Goal: Information Seeking & Learning: Learn about a topic

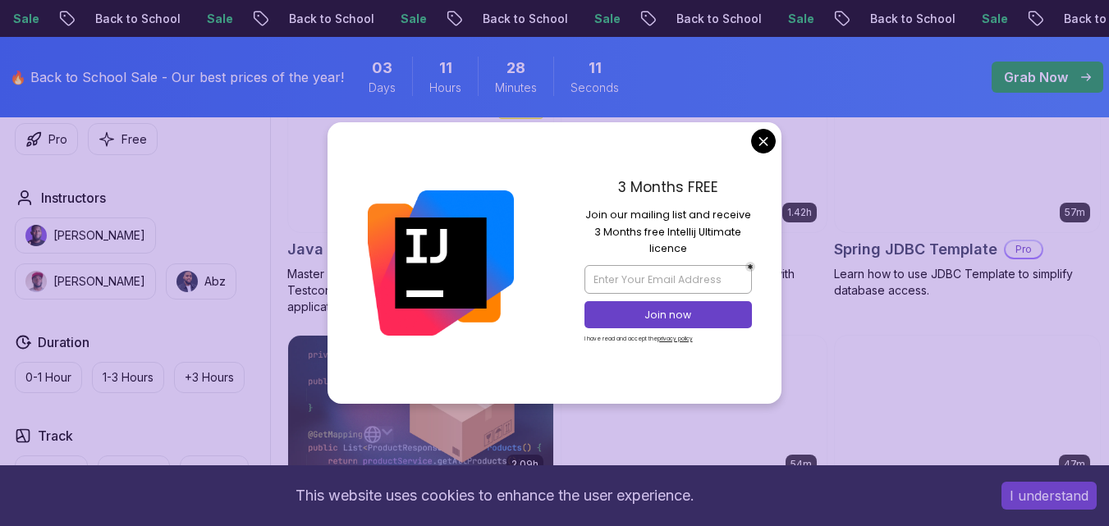
scroll to position [1067, 0]
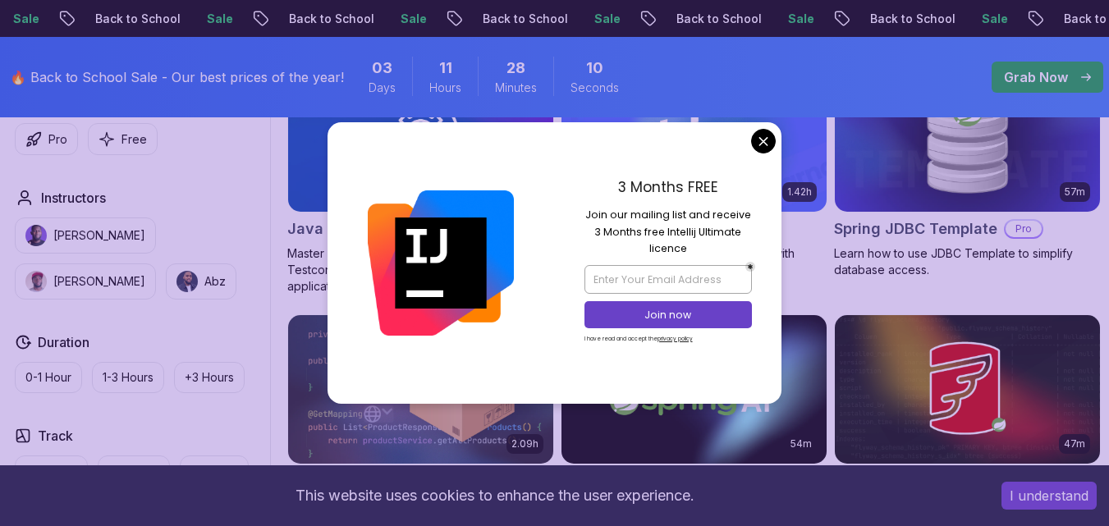
click at [764, 145] on body "Sale Back to School Sale Back to School Sale Back to School Sale Back to School…" at bounding box center [554, 306] width 1109 height 2746
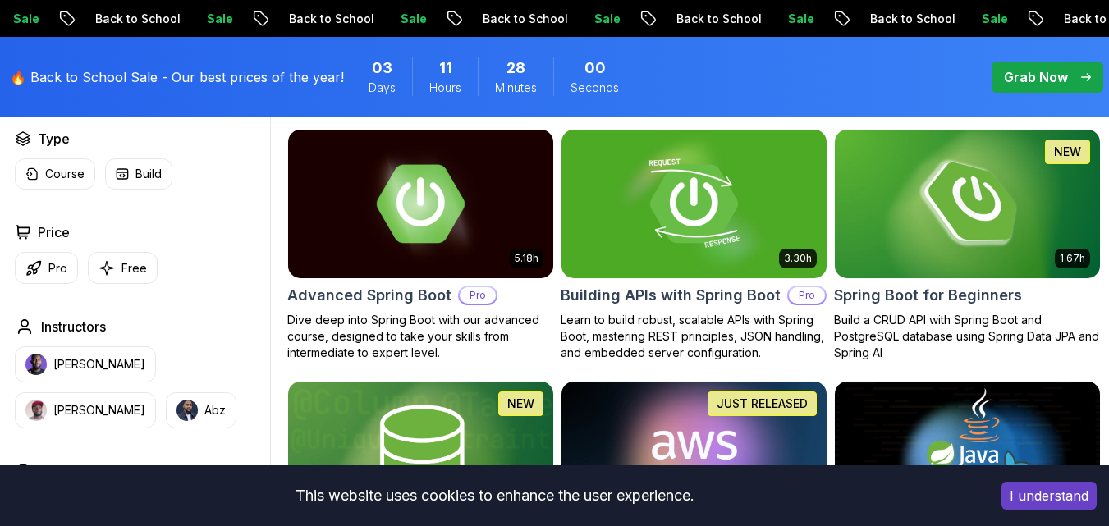
scroll to position [487, 0]
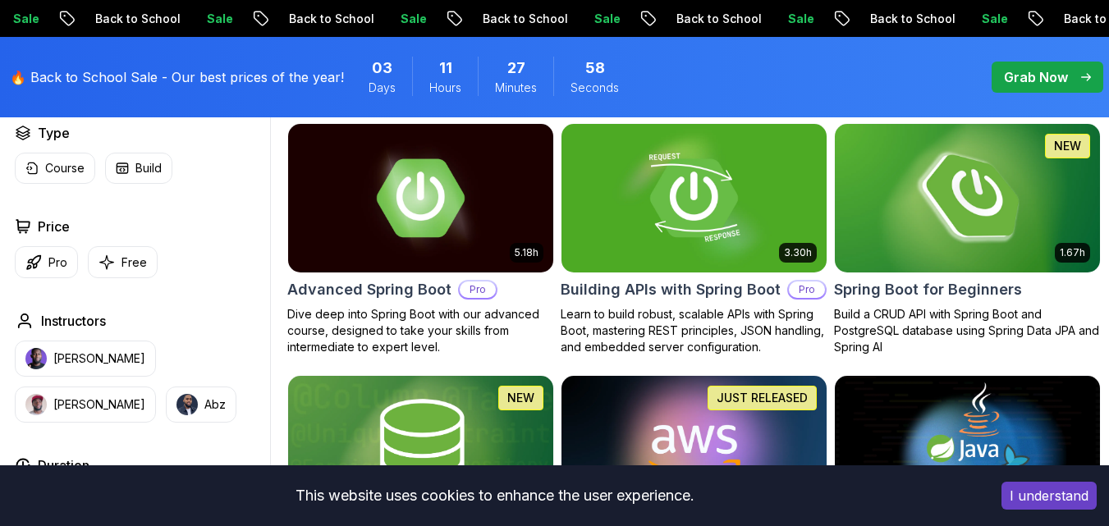
click at [925, 211] on img at bounding box center [967, 198] width 278 height 156
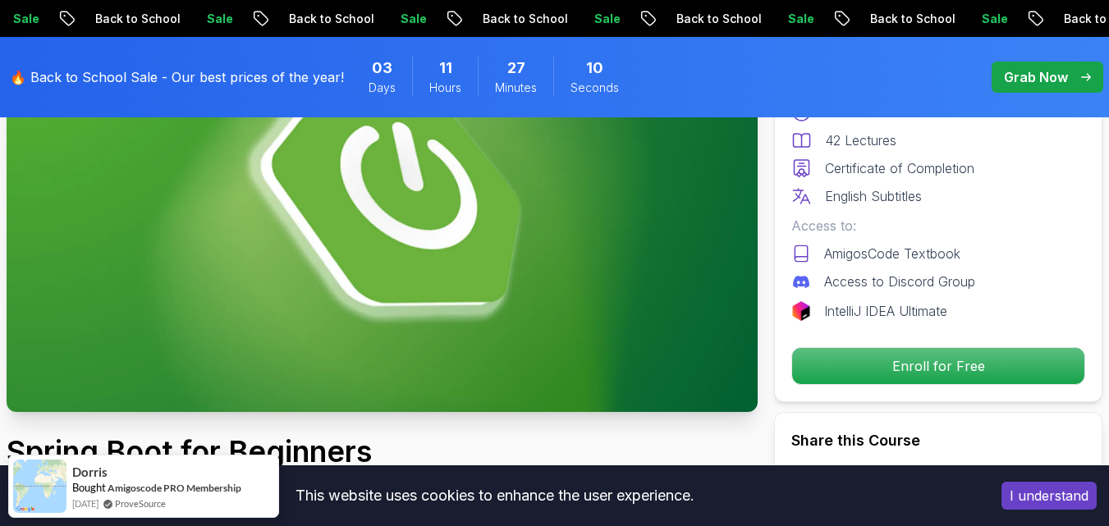
scroll to position [236, 0]
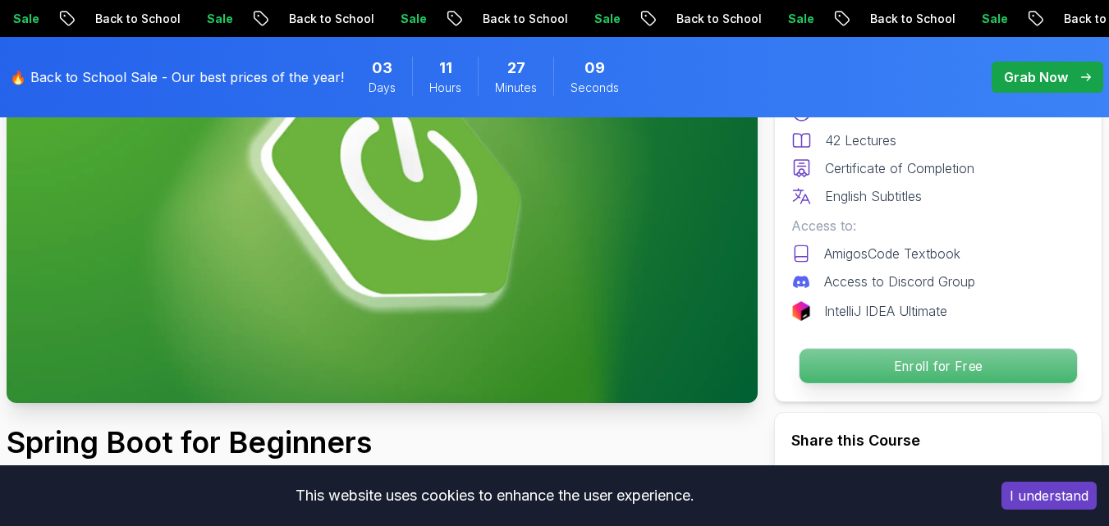
click at [911, 375] on p "Enroll for Free" at bounding box center [939, 366] width 278 height 34
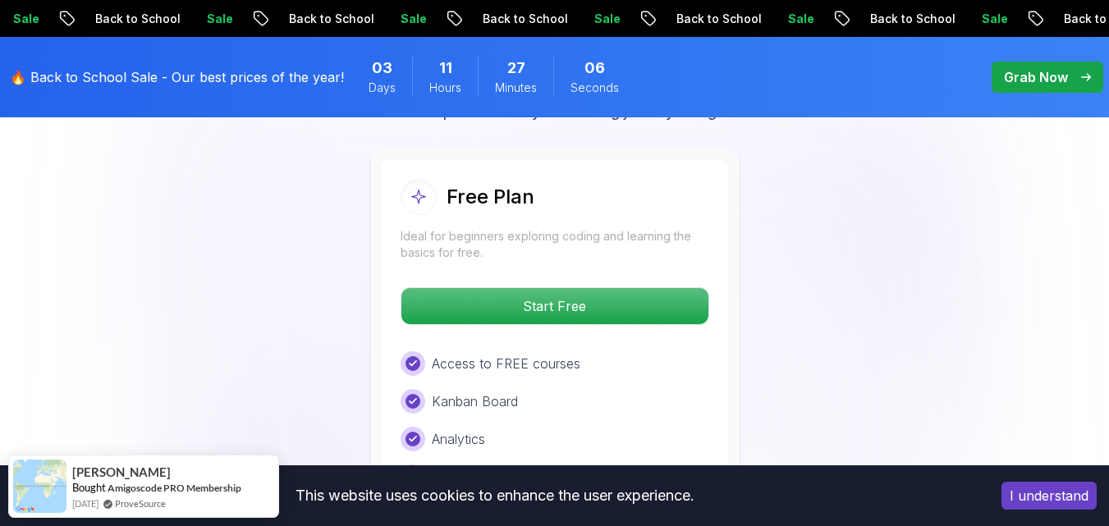
scroll to position [3487, 0]
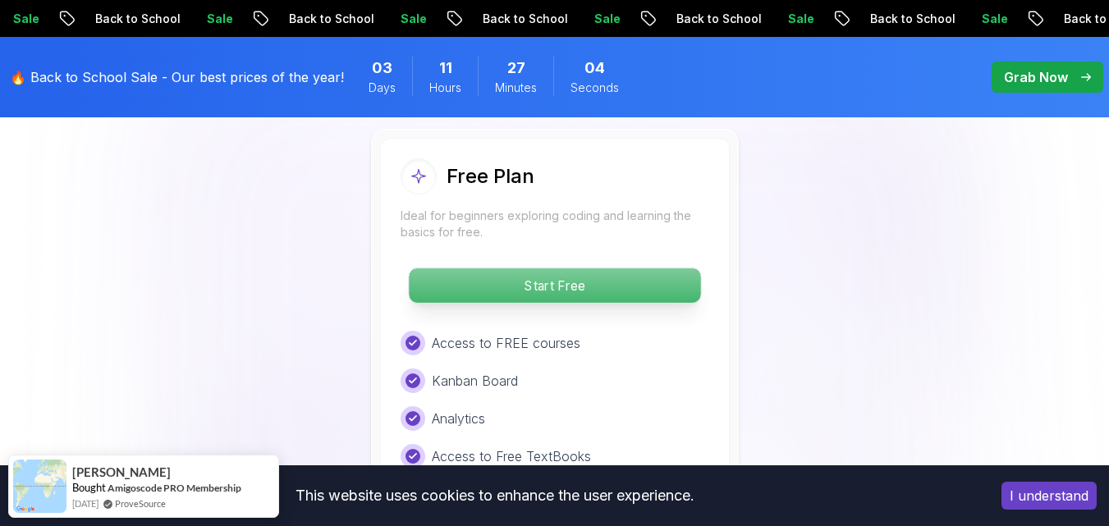
click at [645, 280] on p "Start Free" at bounding box center [554, 285] width 291 height 34
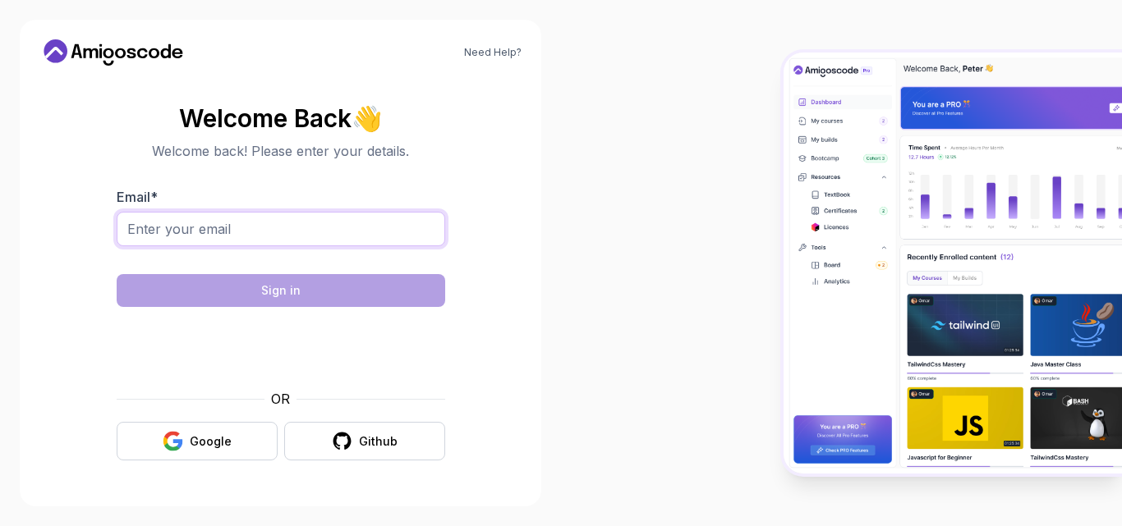
click at [398, 228] on input "Email *" at bounding box center [281, 229] width 328 height 34
type input "bhagyashree9105@gmail.com"
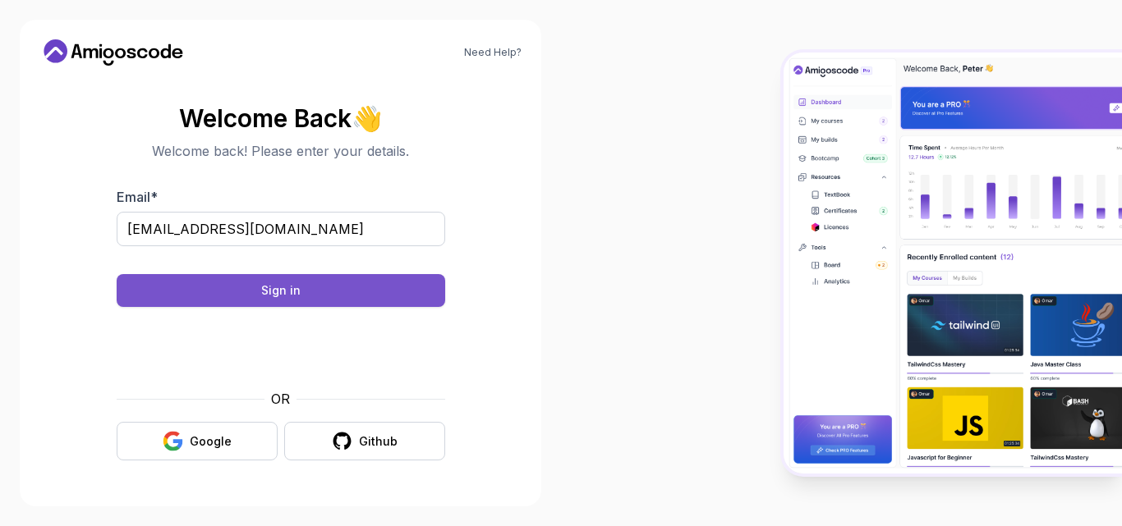
click at [422, 302] on button "Sign in" at bounding box center [281, 290] width 328 height 33
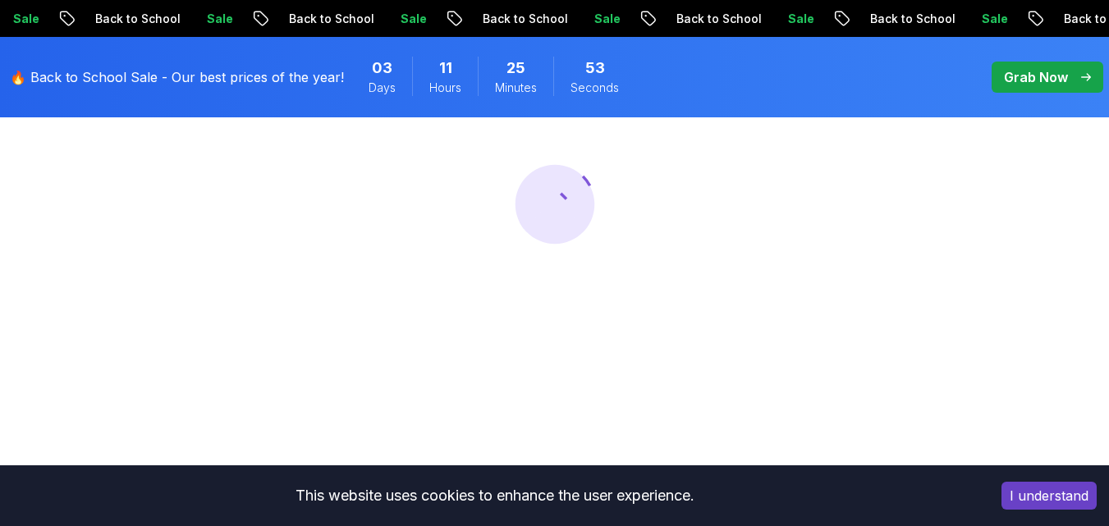
scroll to position [263, 0]
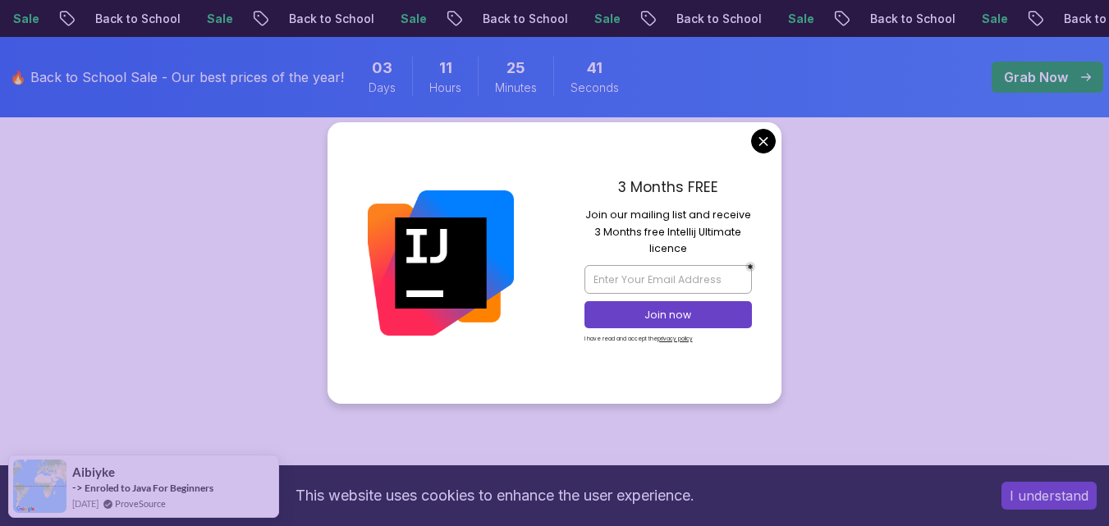
click at [760, 139] on body "Sale Back to School Sale Back to School Sale Back to School Sale Back to School…" at bounding box center [554, 488] width 1109 height 1503
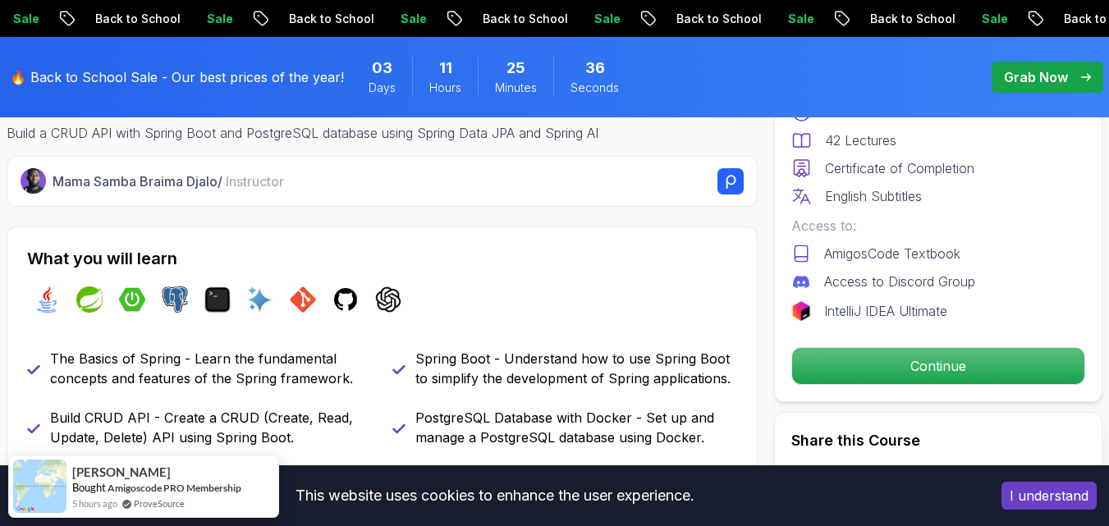
scroll to position [772, 0]
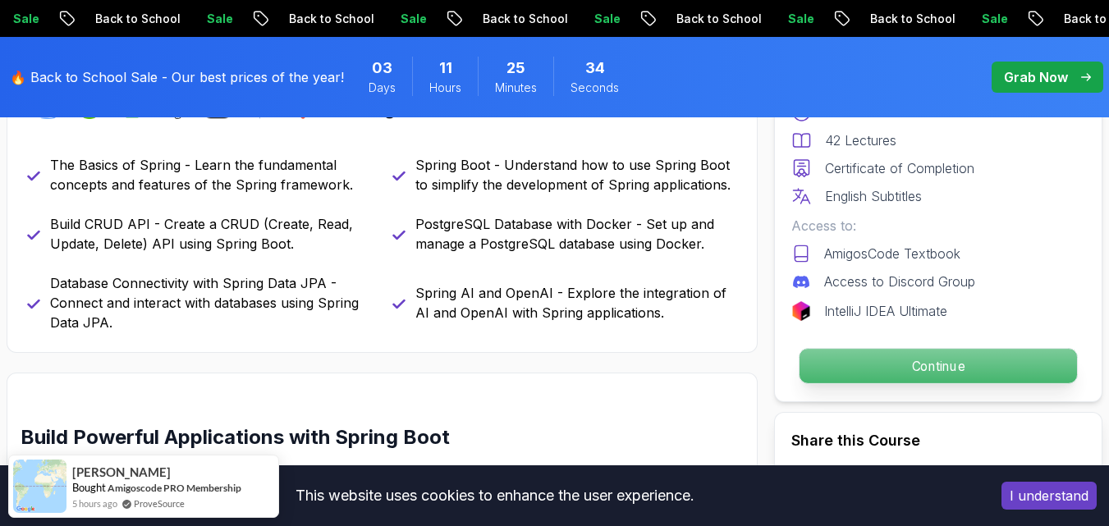
click at [913, 373] on p "Continue" at bounding box center [939, 366] width 278 height 34
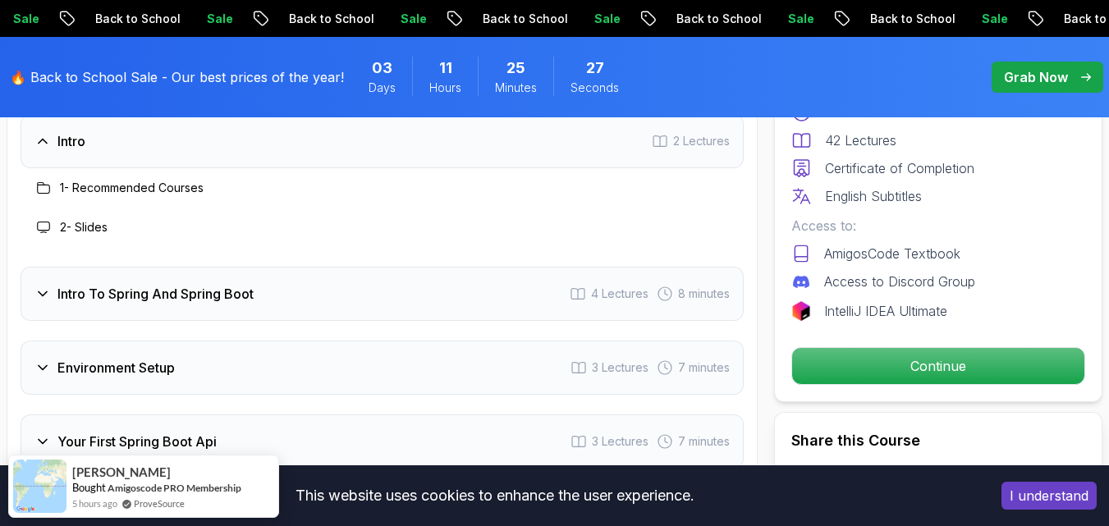
scroll to position [2233, 0]
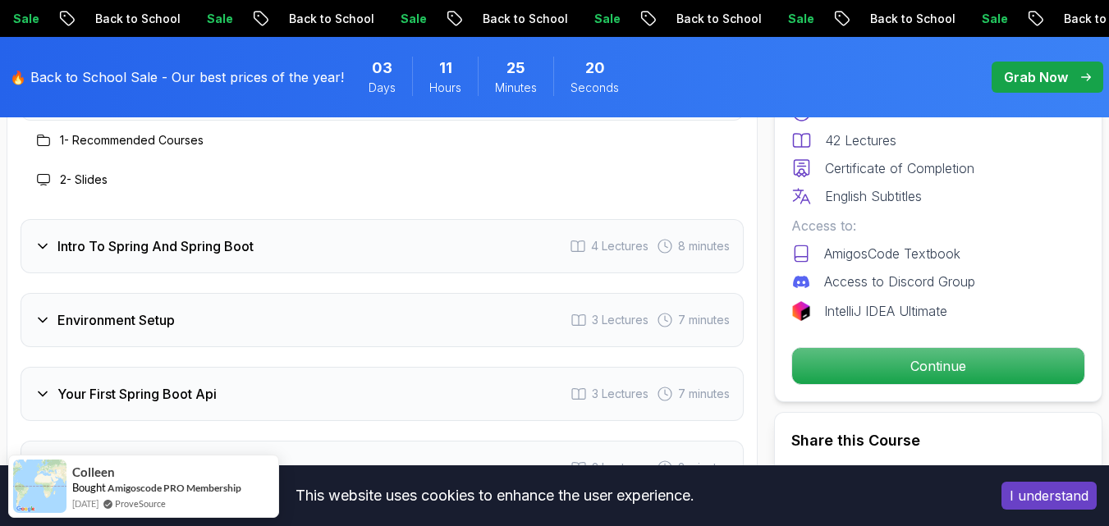
click at [305, 271] on div "Intro To Spring And Spring Boot 4 Lectures 8 minutes" at bounding box center [382, 246] width 723 height 54
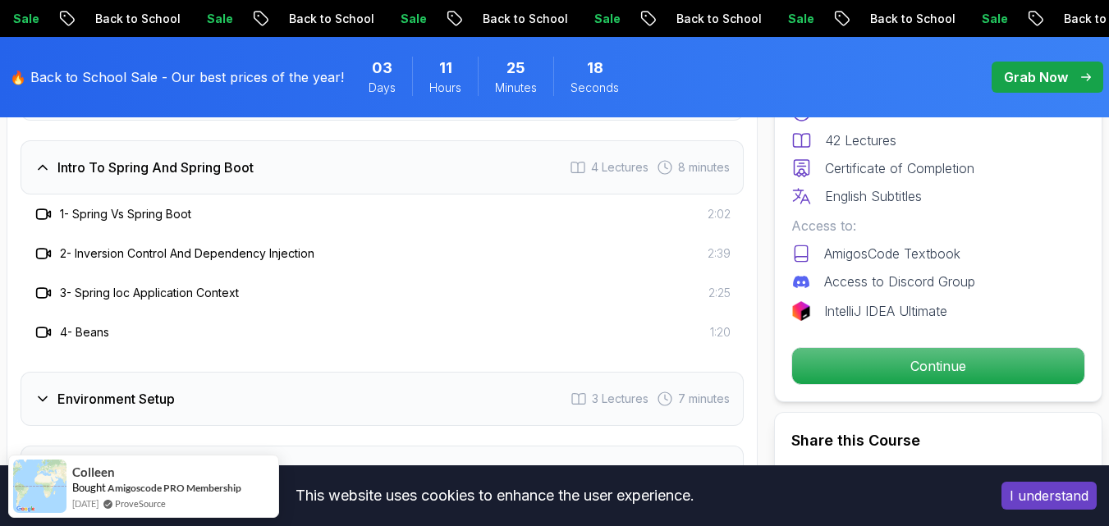
click at [149, 214] on h3 "1 - Spring Vs Spring Boot" at bounding box center [125, 214] width 131 height 16
click at [39, 208] on icon at bounding box center [43, 214] width 16 height 16
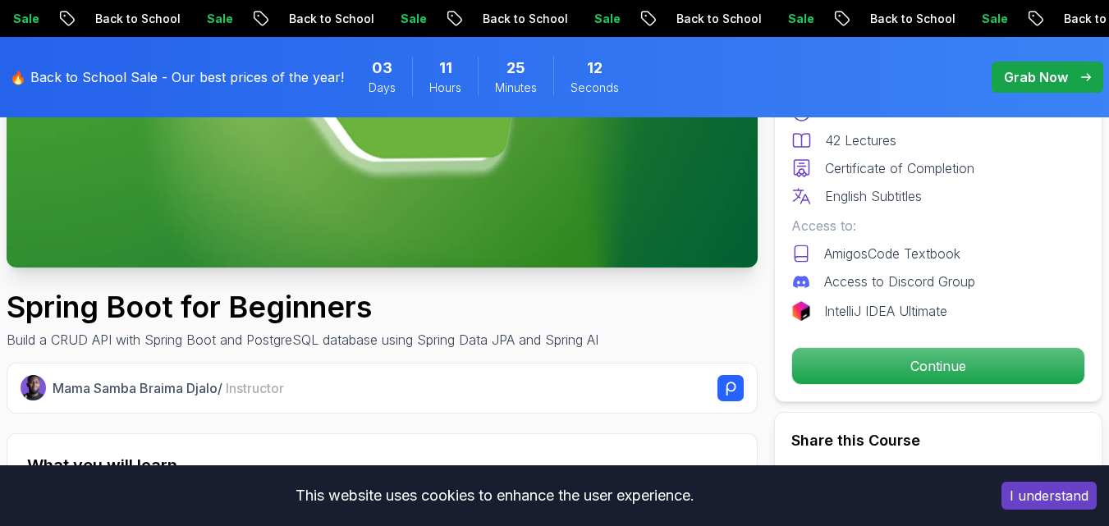
scroll to position [411, 0]
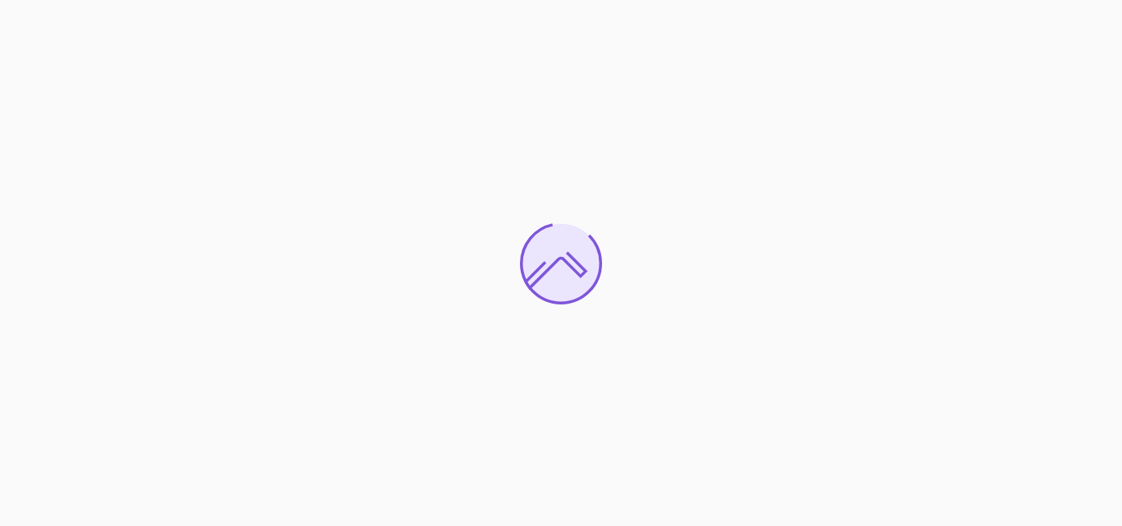
click at [666, 276] on div at bounding box center [561, 263] width 1122 height 526
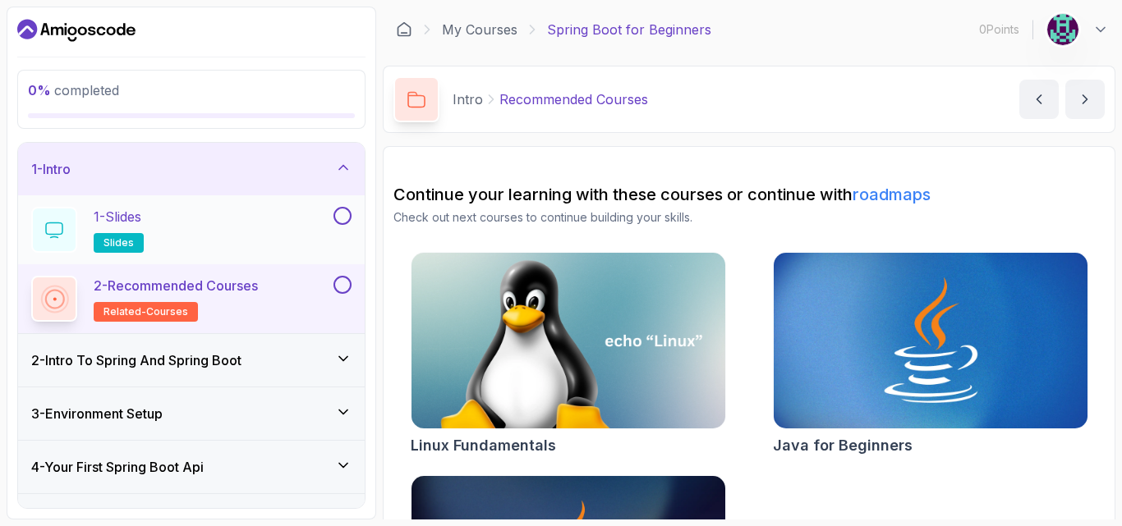
click at [337, 215] on button at bounding box center [342, 216] width 18 height 18
click at [131, 241] on span "slides" at bounding box center [118, 242] width 30 height 13
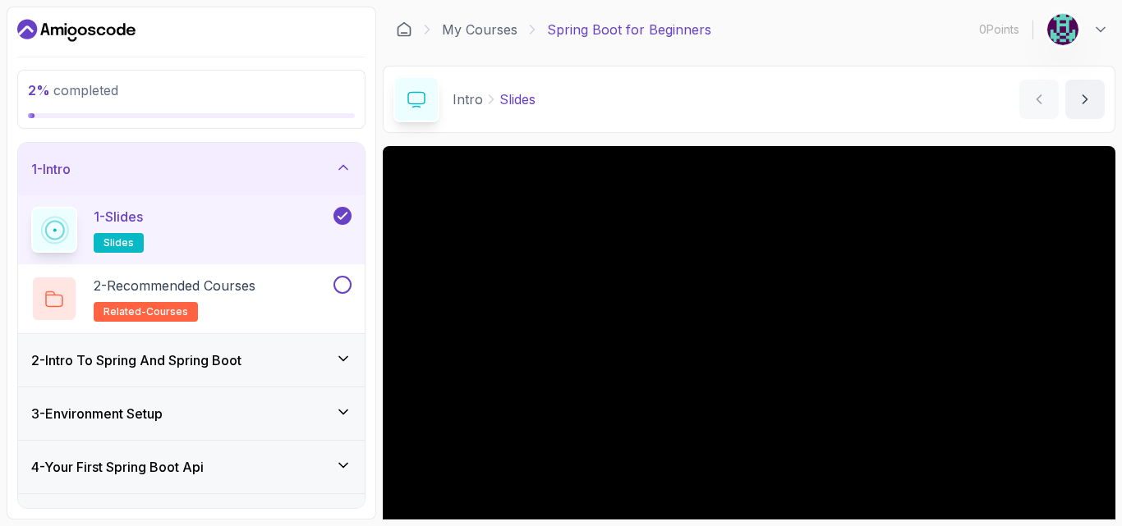
click at [305, 362] on div "2 - Intro To Spring And Spring Boot" at bounding box center [191, 361] width 320 height 20
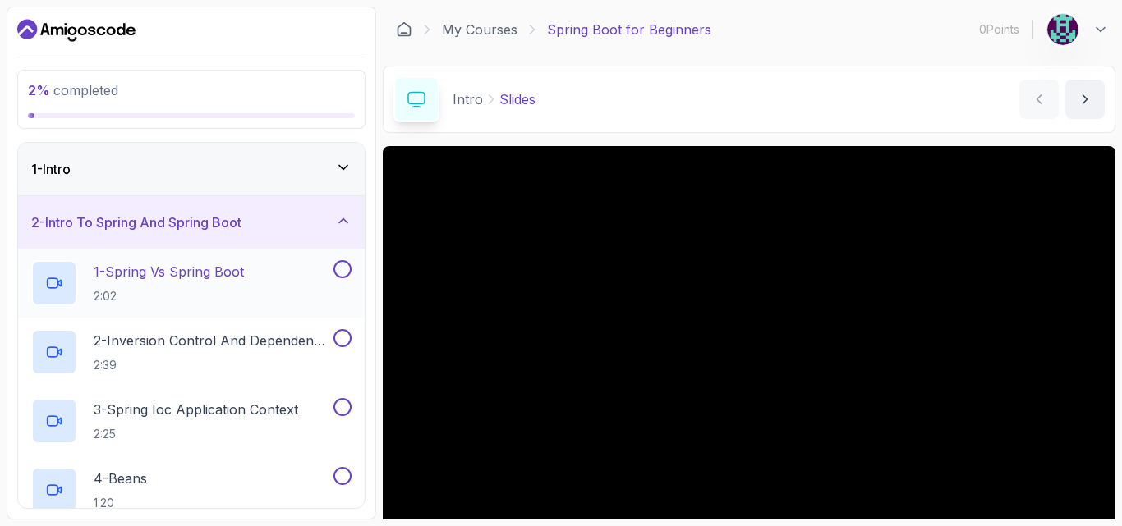
click at [303, 286] on div "1 - Spring Vs Spring Boot 2:02" at bounding box center [180, 283] width 299 height 46
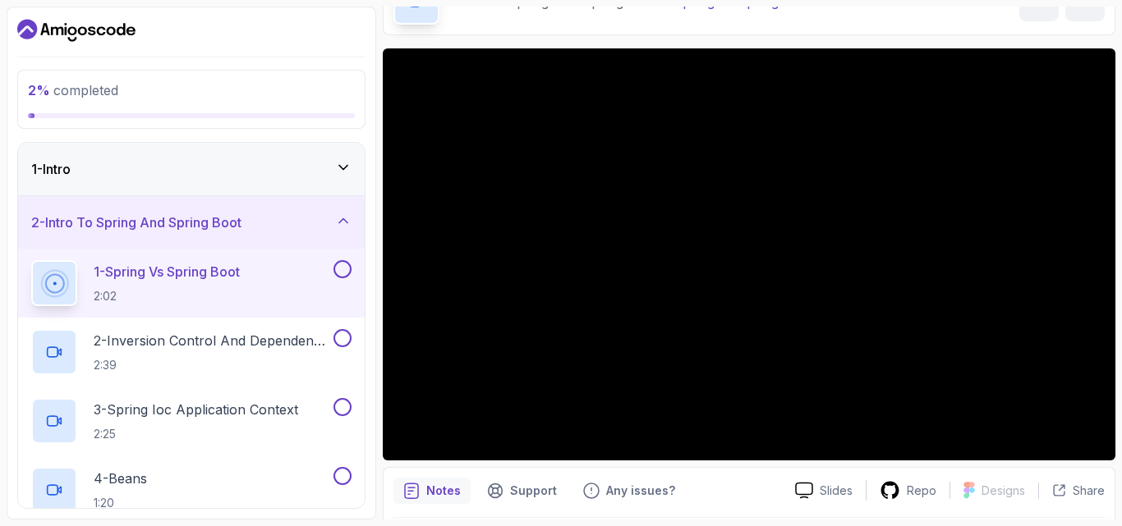
click at [339, 169] on icon at bounding box center [343, 167] width 16 height 16
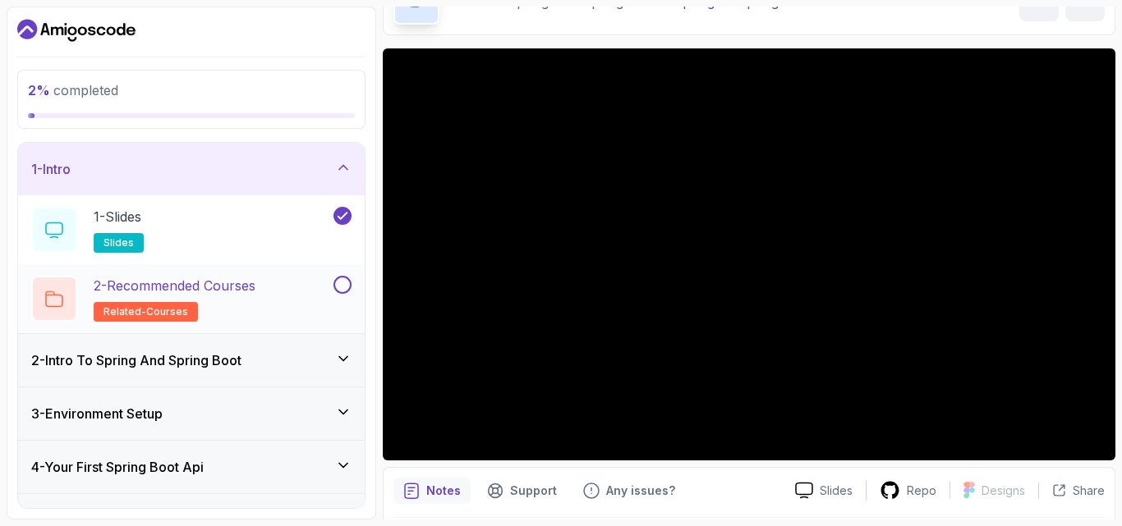
click at [317, 291] on div "2 - Recommended Courses related-courses" at bounding box center [180, 299] width 299 height 46
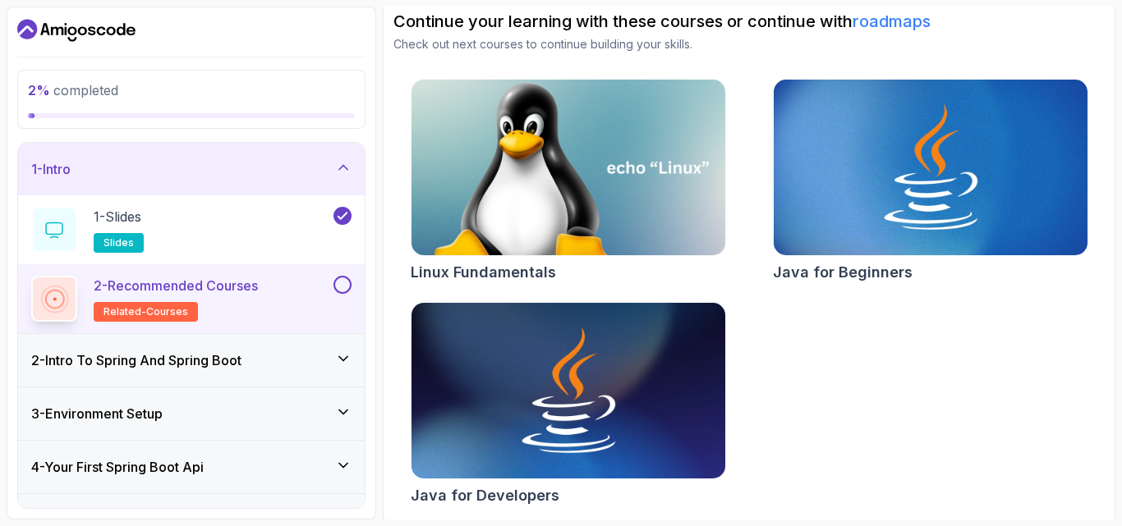
scroll to position [177, 0]
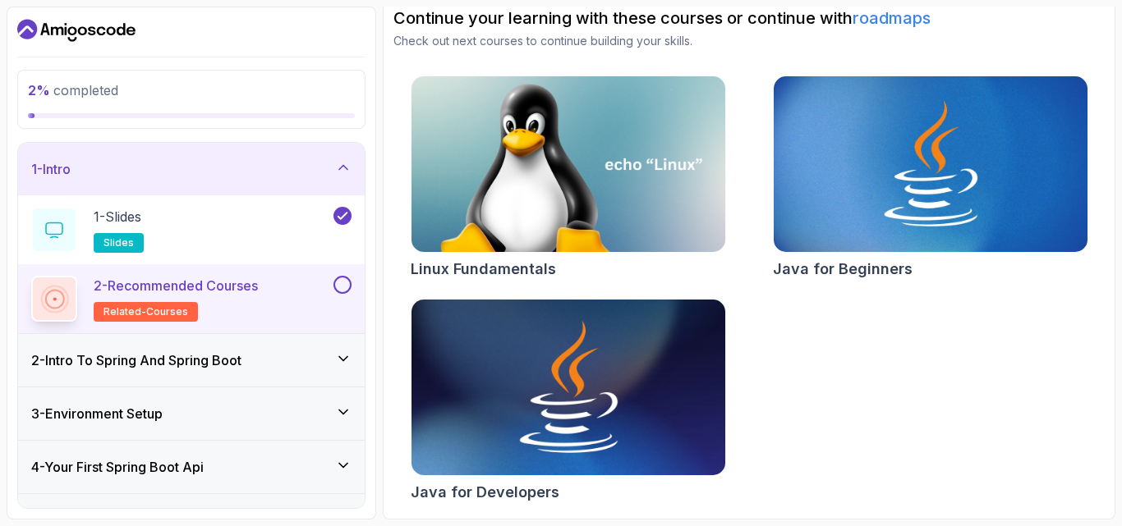
click at [557, 408] on img at bounding box center [567, 388] width 329 height 185
click at [345, 238] on button "1 - Slides slides" at bounding box center [191, 230] width 320 height 46
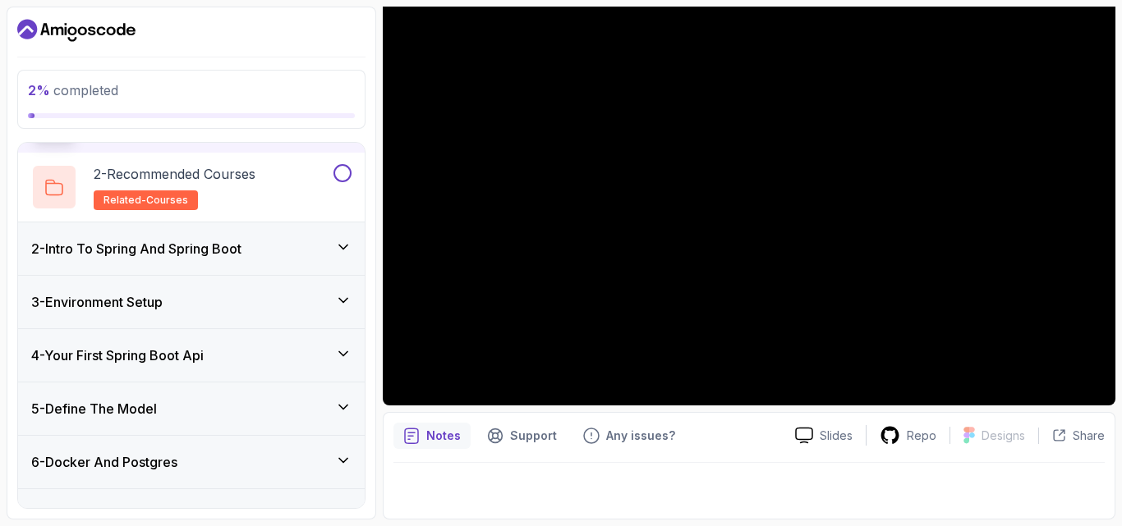
scroll to position [170, 0]
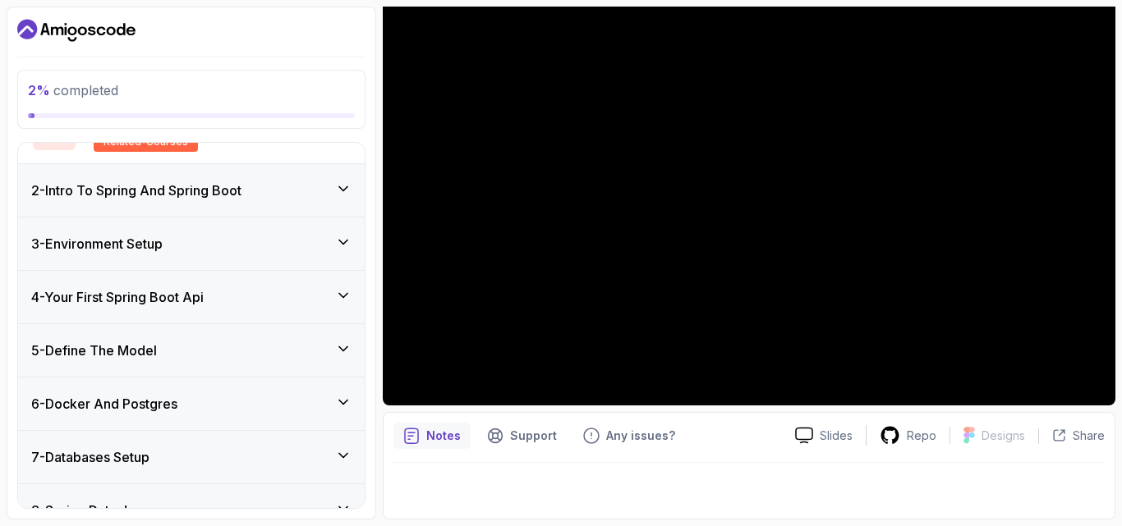
click at [252, 190] on div "2 - Intro To Spring And Spring Boot" at bounding box center [191, 191] width 320 height 20
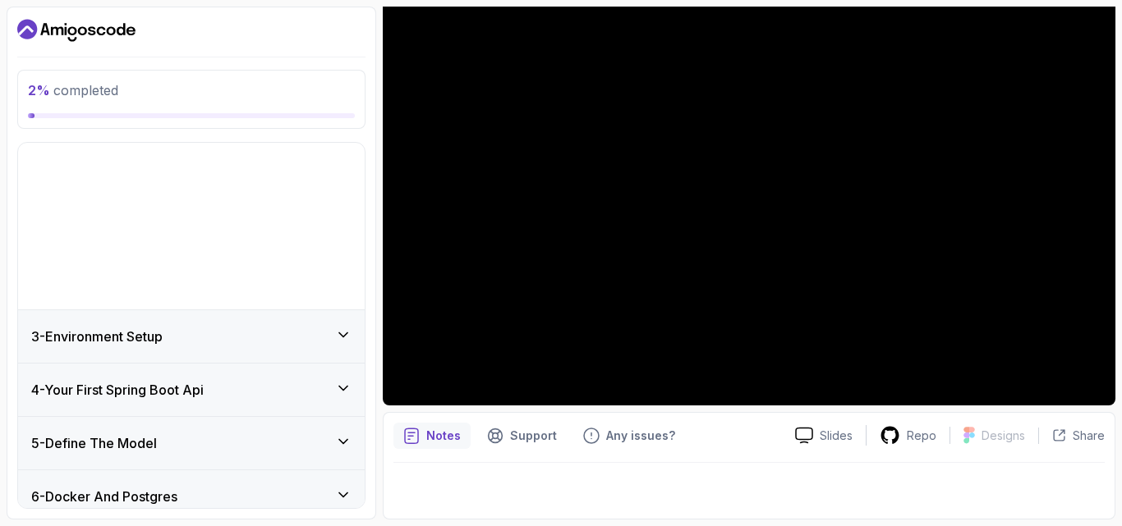
scroll to position [74, 0]
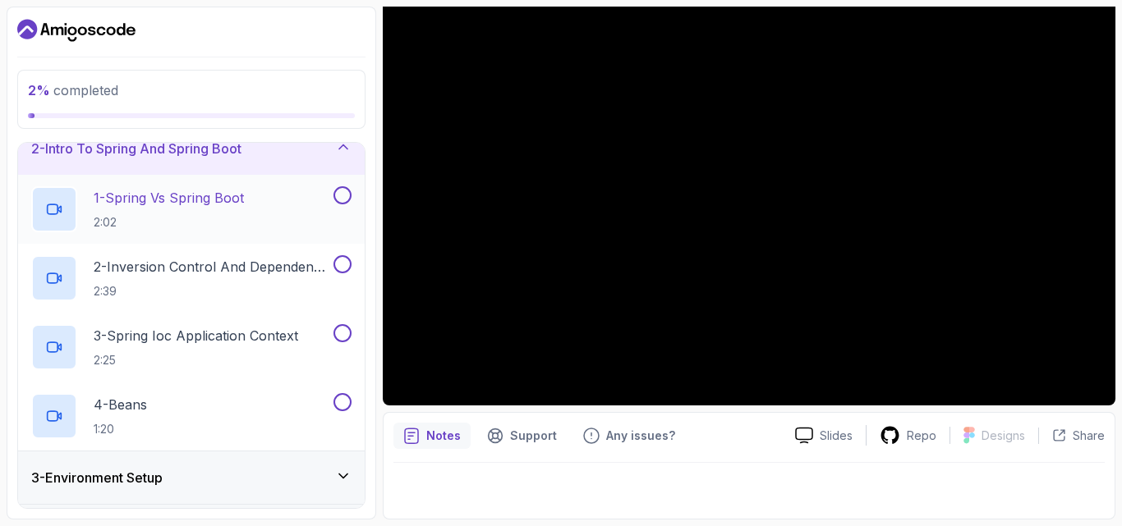
click at [259, 223] on div "1 - Spring Vs Spring Boot 2:02" at bounding box center [180, 209] width 299 height 46
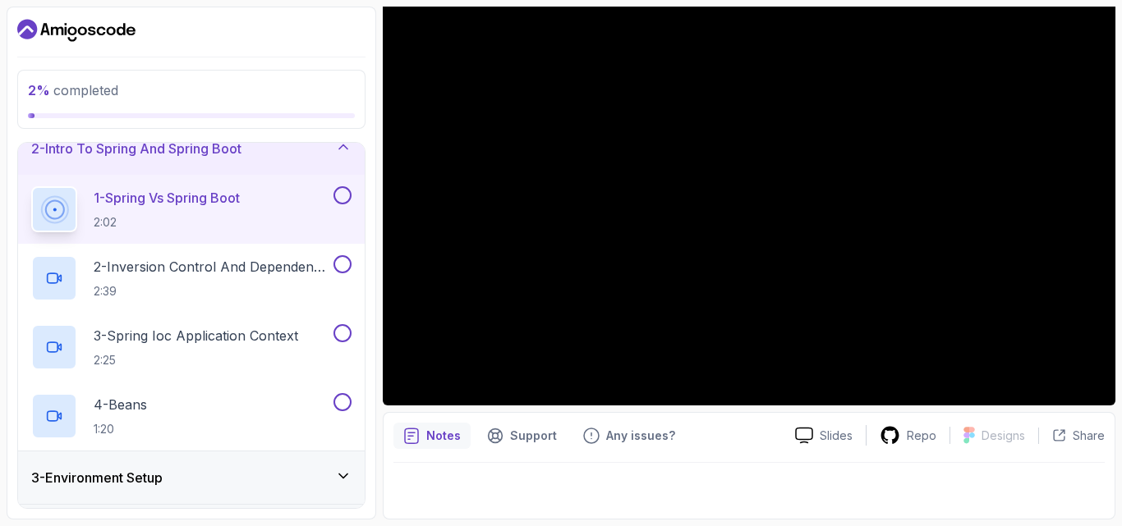
click at [31, 186] on button "1 - Spring Vs Spring Boot 2:02" at bounding box center [191, 209] width 320 height 46
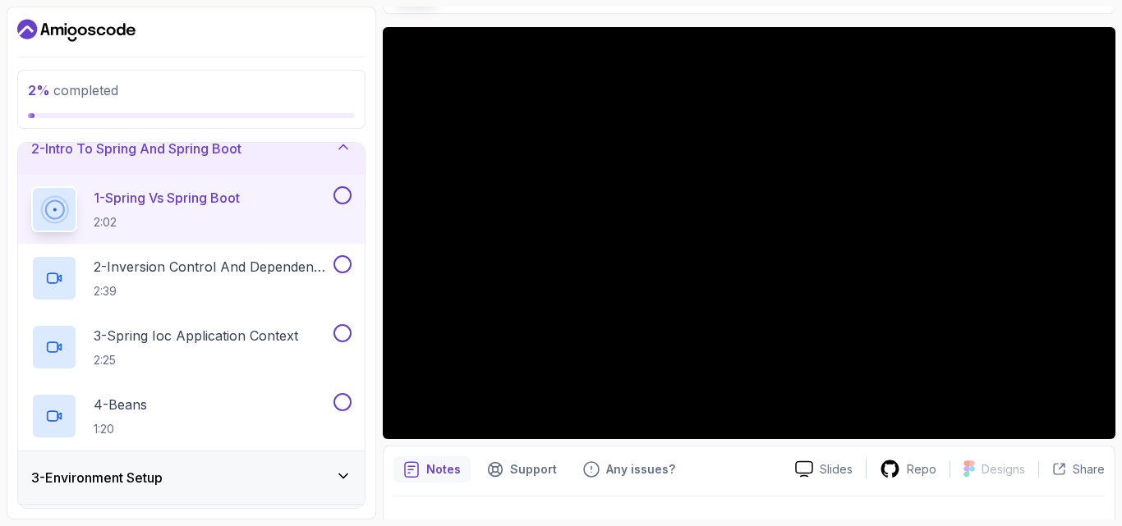
scroll to position [120, 0]
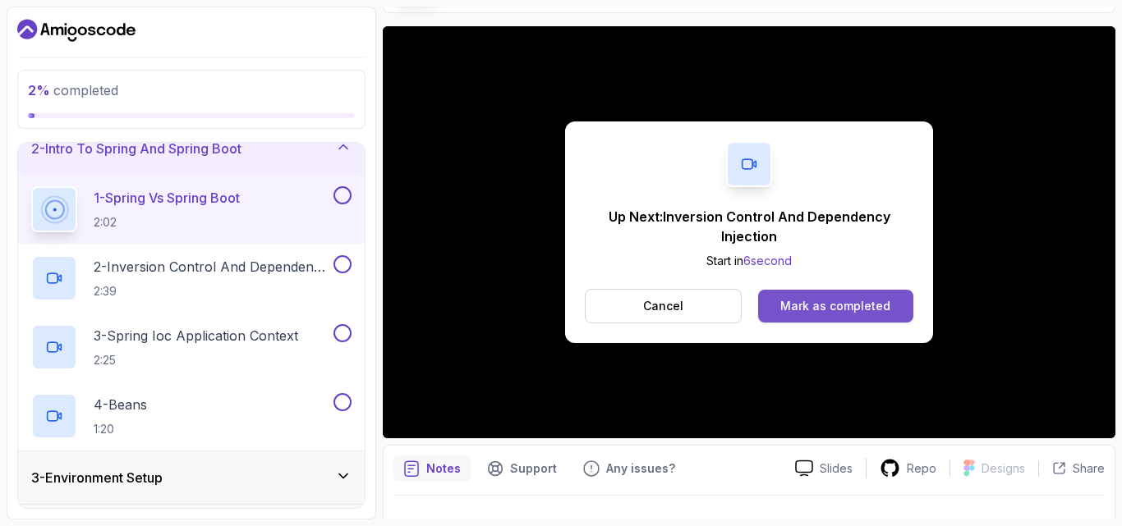
click at [895, 310] on button "Mark as completed" at bounding box center [835, 306] width 155 height 33
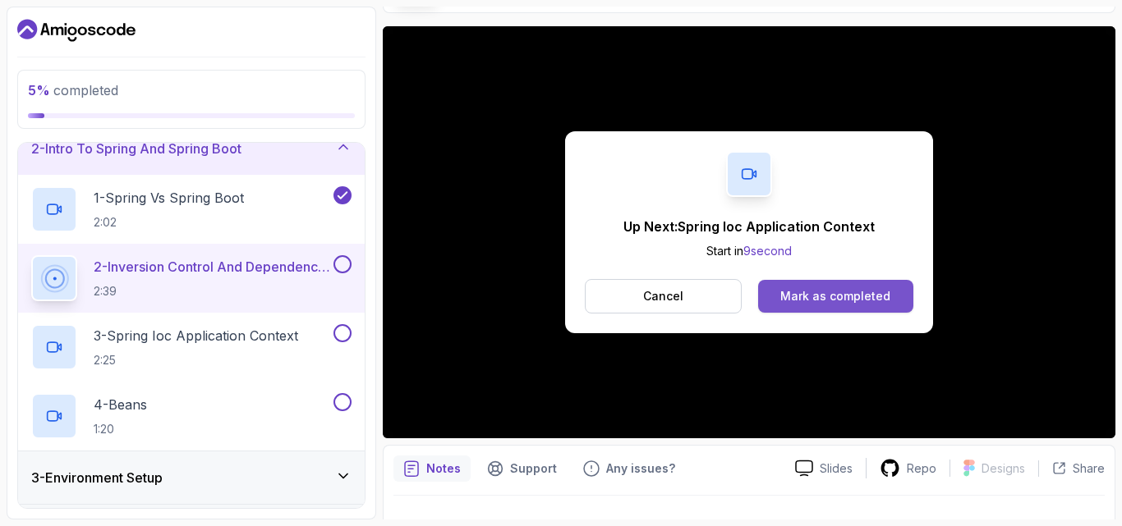
click at [775, 282] on button "Mark as completed" at bounding box center [835, 296] width 155 height 33
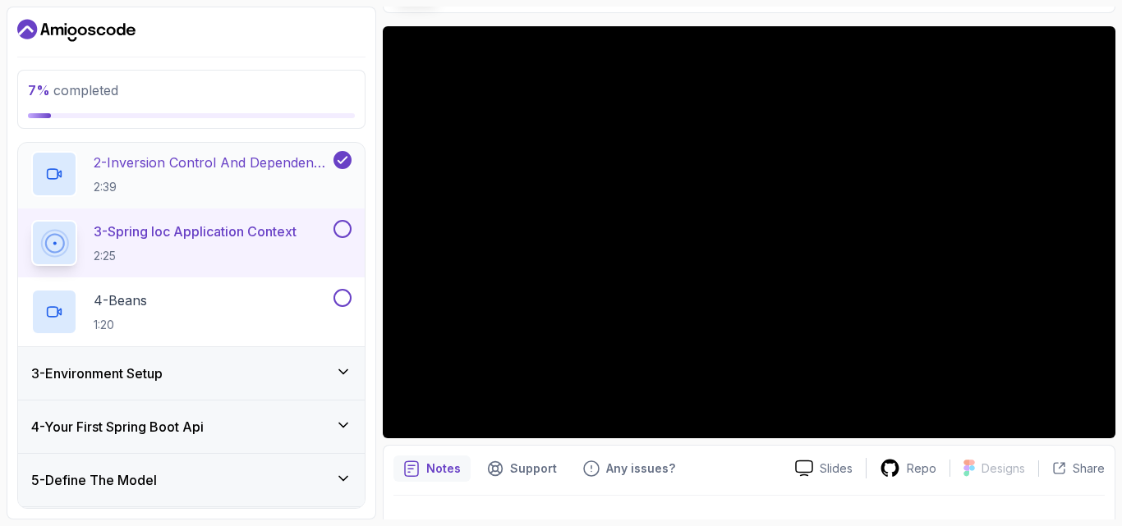
scroll to position [290, 0]
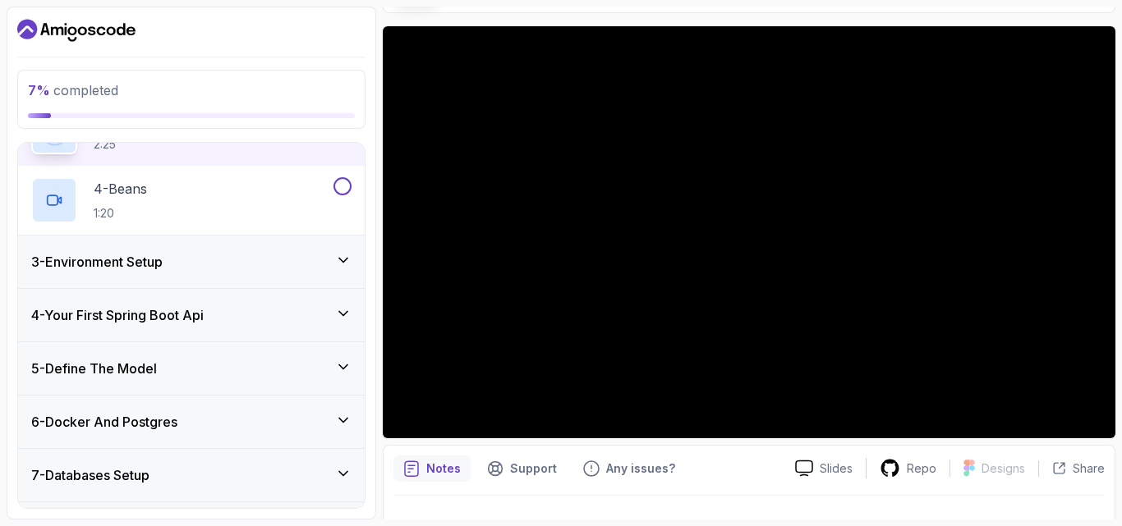
click at [330, 261] on div "3 - Environment Setup" at bounding box center [191, 262] width 320 height 20
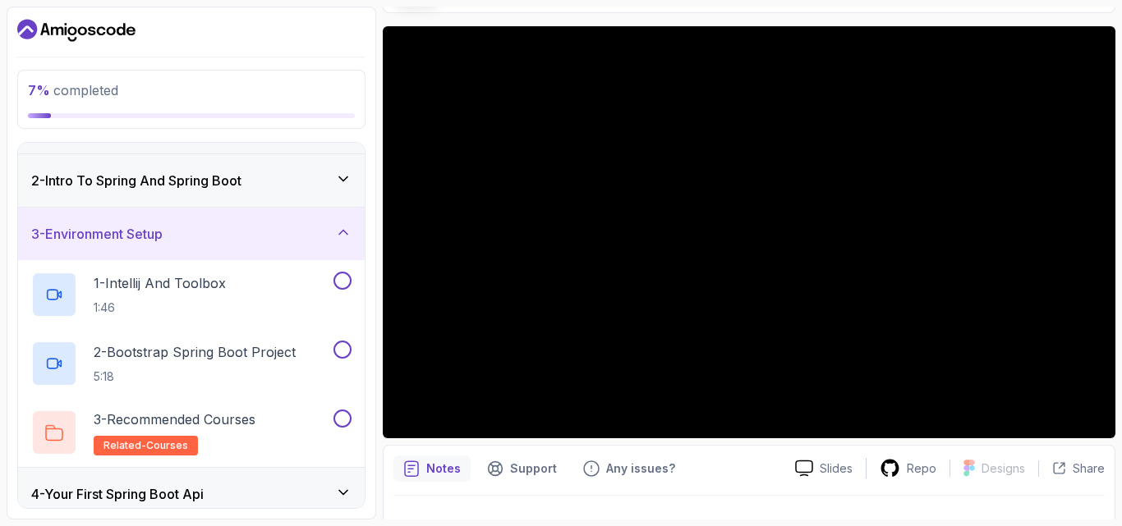
scroll to position [22, 0]
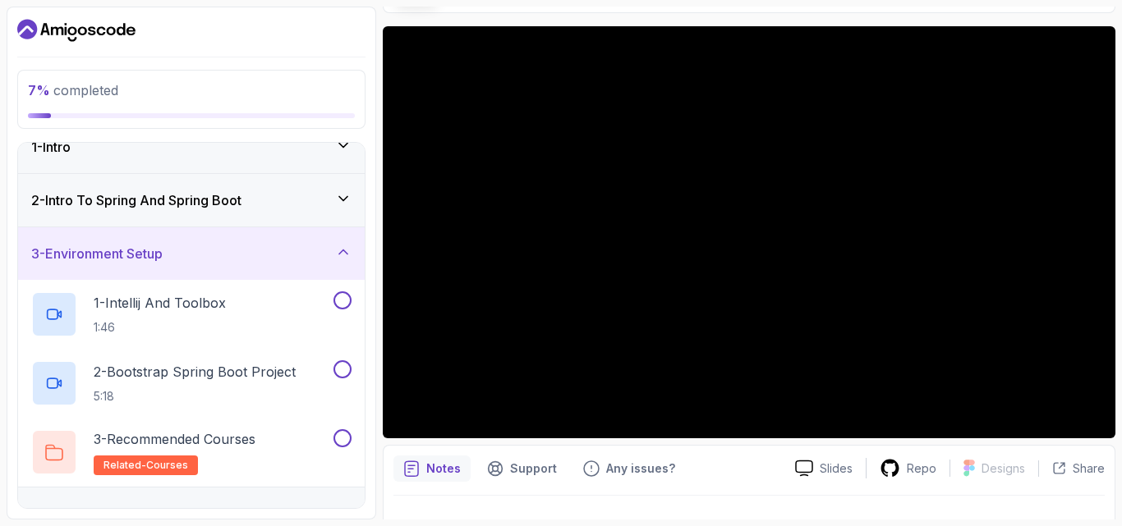
click at [318, 201] on div "2 - Intro To Spring And Spring Boot" at bounding box center [191, 200] width 320 height 20
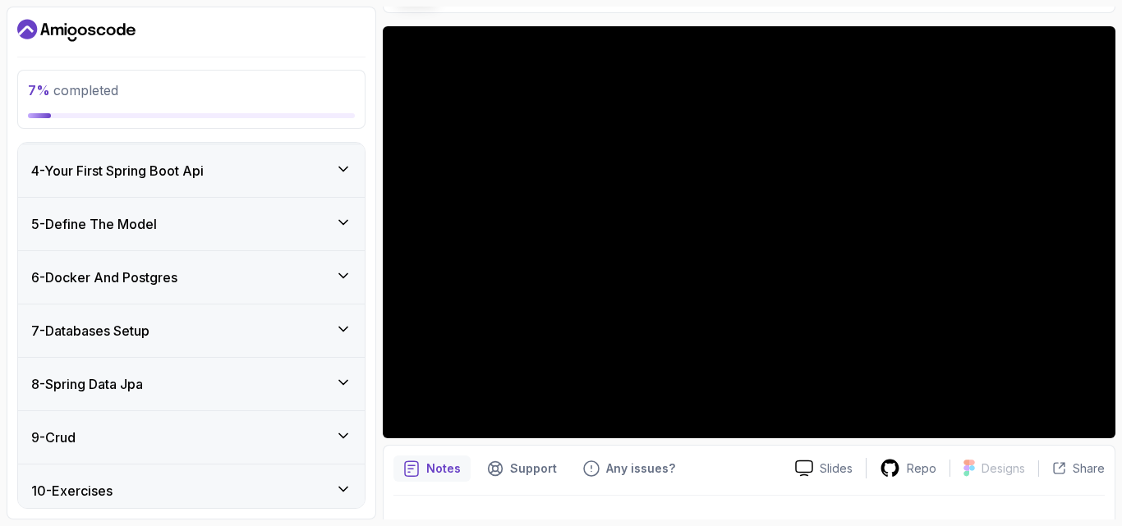
scroll to position [413, 0]
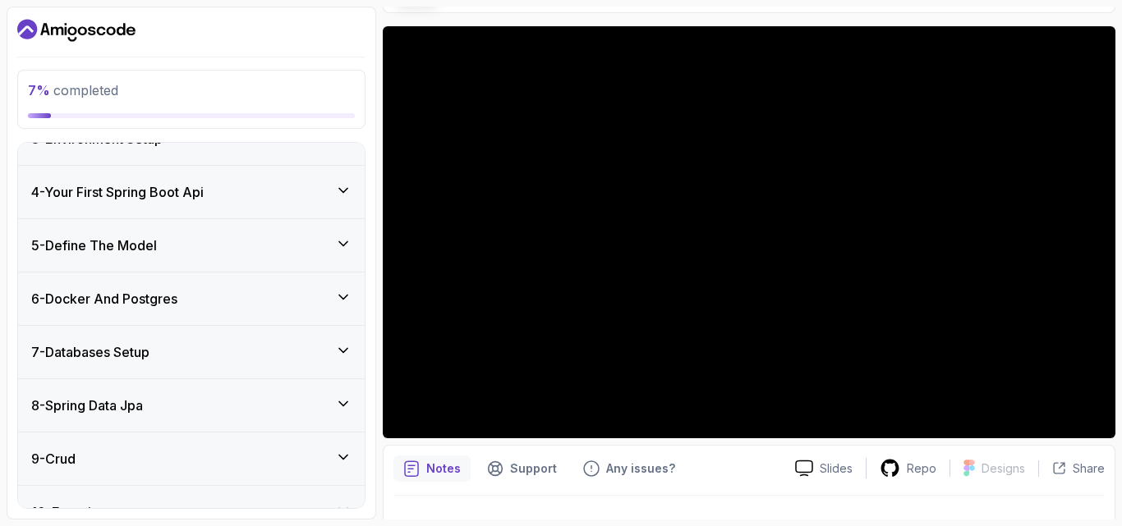
click at [309, 245] on div "5 - Define The Model" at bounding box center [191, 246] width 320 height 20
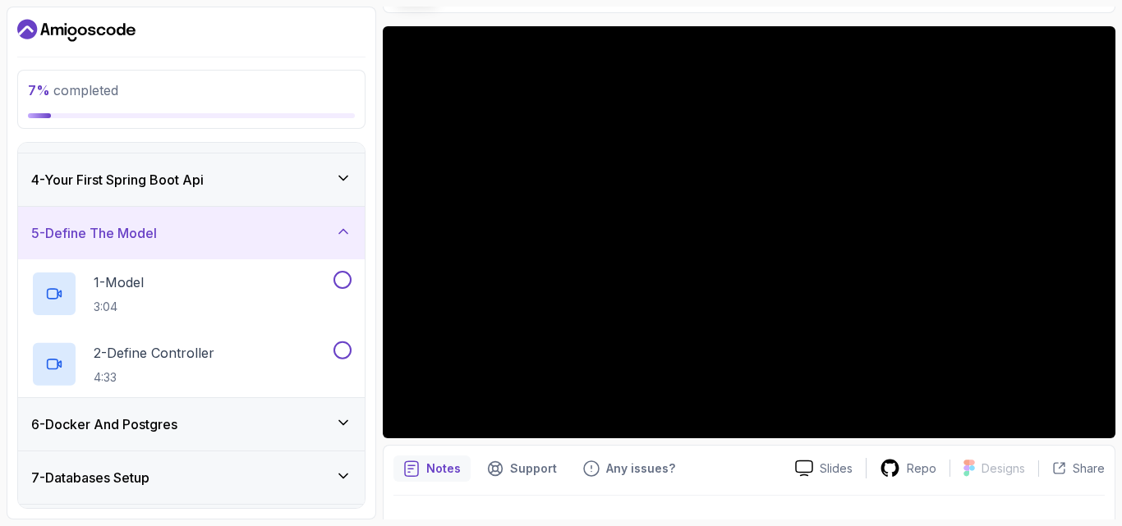
scroll to position [137, 0]
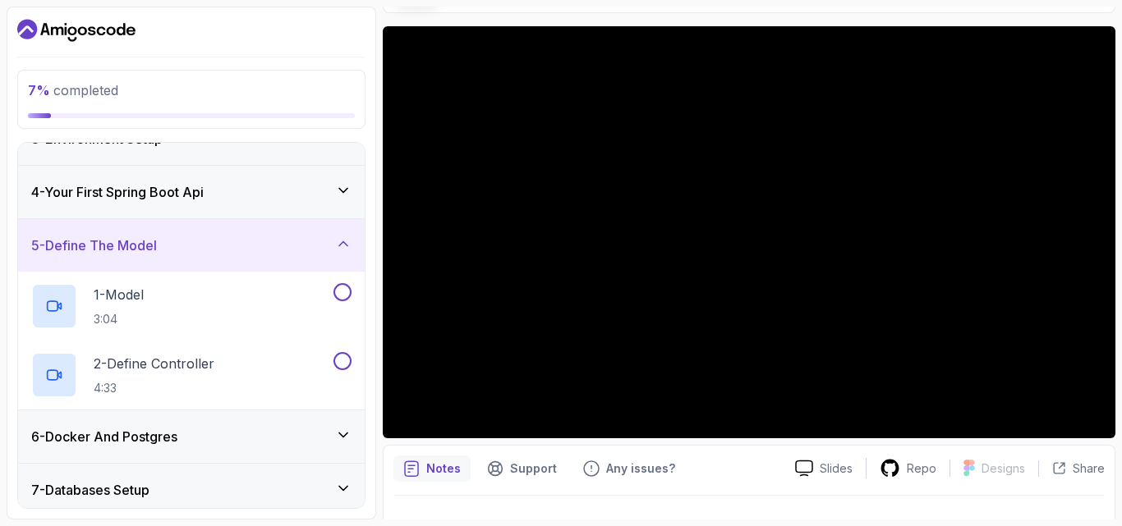
click at [333, 191] on div "4 - Your First Spring Boot Api" at bounding box center [191, 192] width 320 height 20
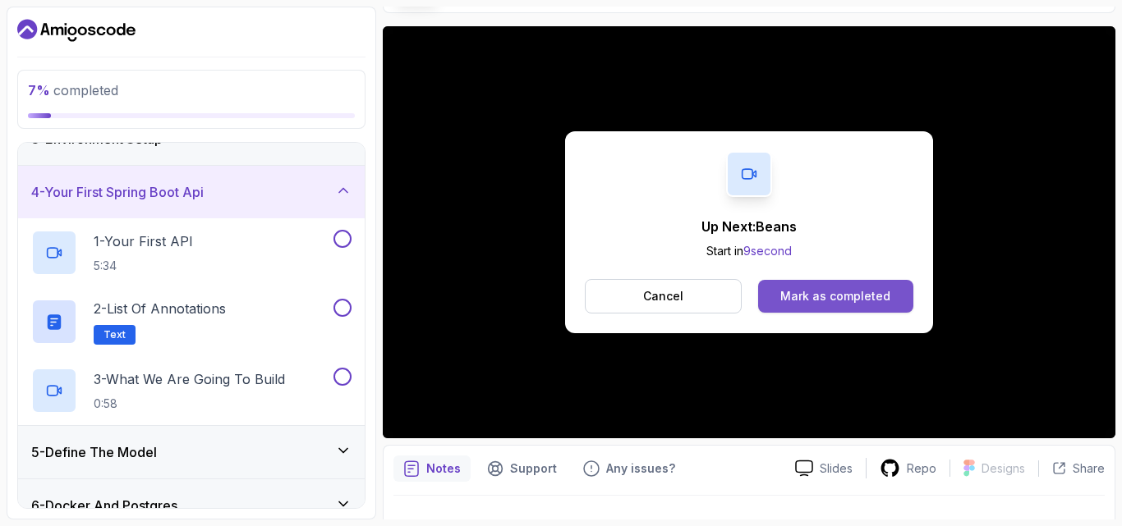
click at [812, 301] on div "Mark as completed" at bounding box center [835, 296] width 110 height 16
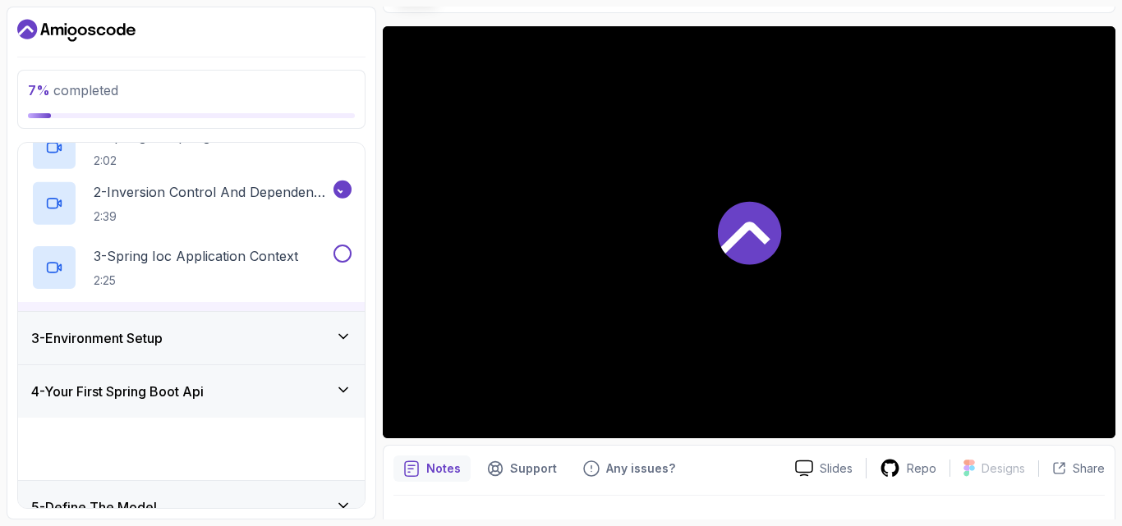
scroll to position [413, 0]
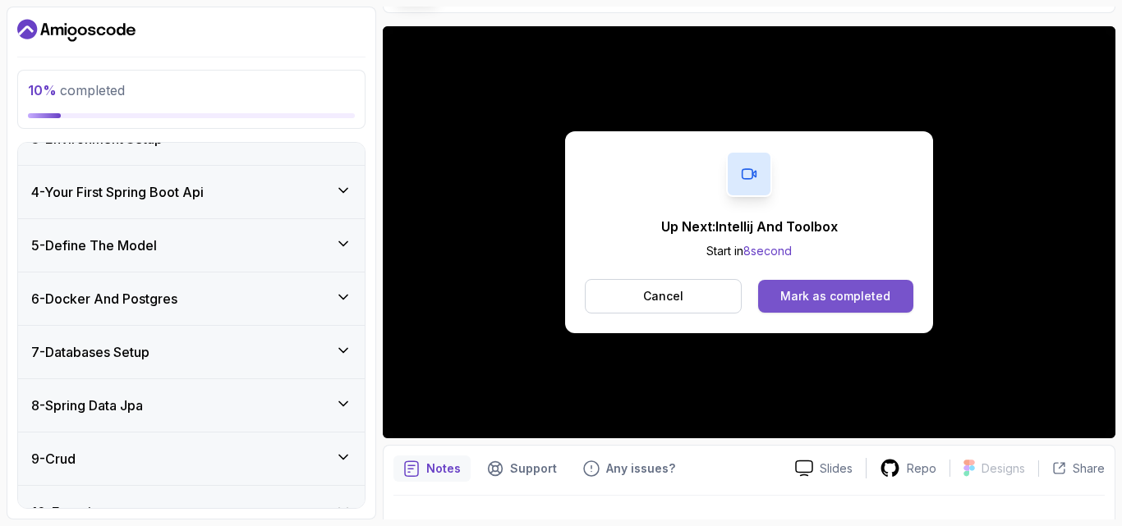
click at [828, 304] on div "Mark as completed" at bounding box center [835, 296] width 110 height 16
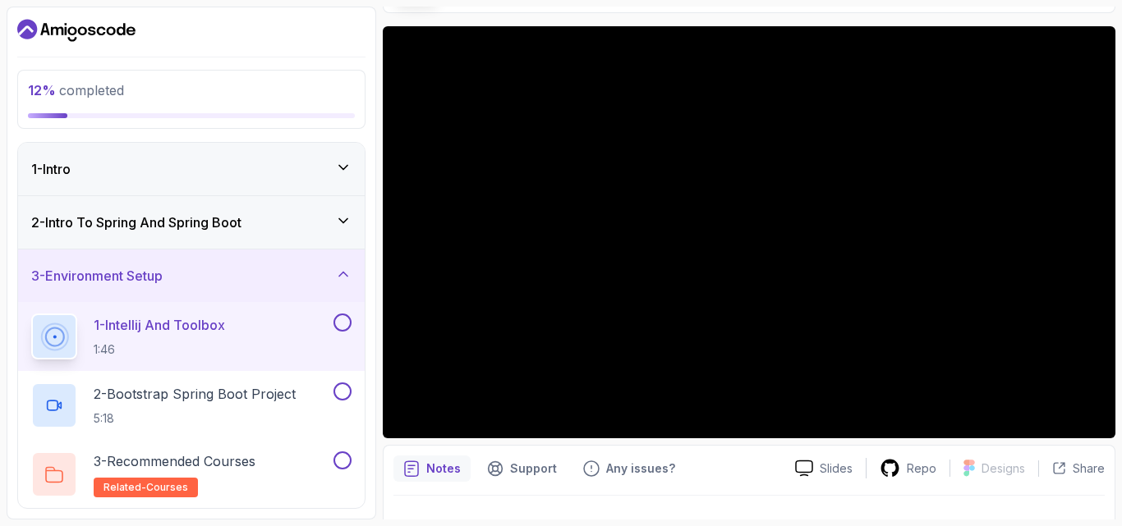
click at [289, 232] on div "2 - Intro To Spring And Spring Boot" at bounding box center [191, 223] width 320 height 20
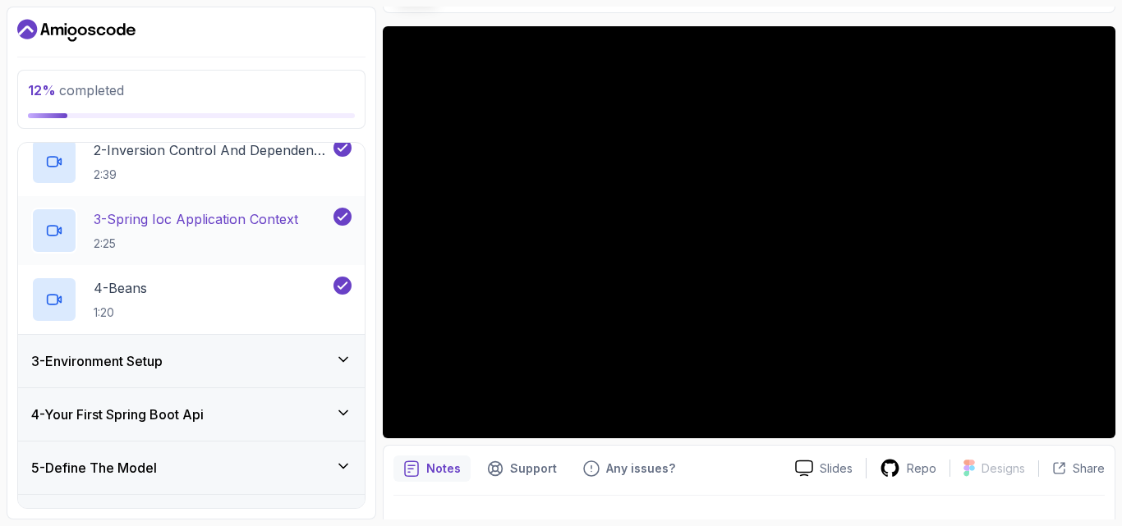
scroll to position [191, 0]
click at [278, 302] on div "4 - Beans 1:20" at bounding box center [180, 299] width 299 height 46
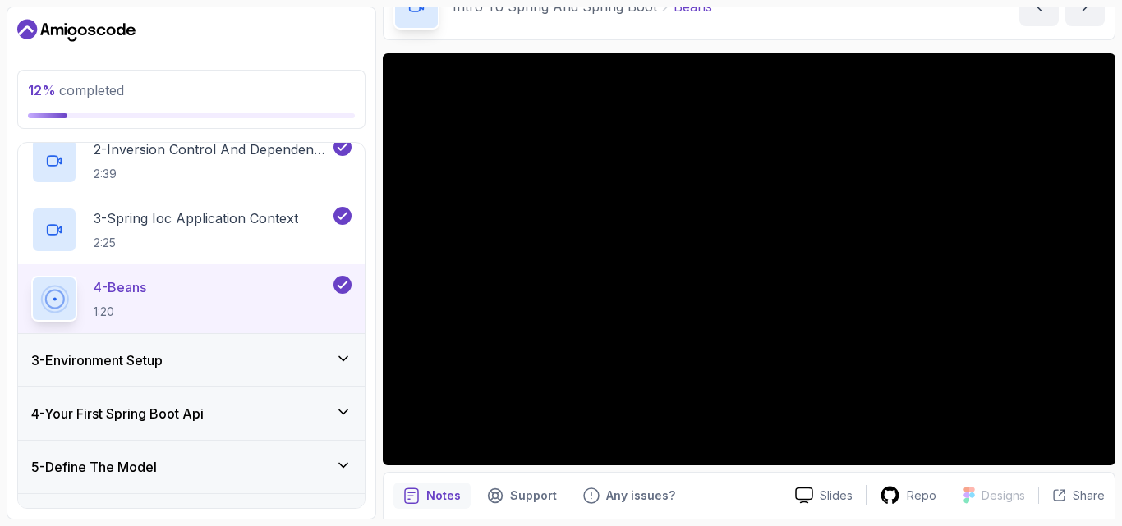
scroll to position [109, 0]
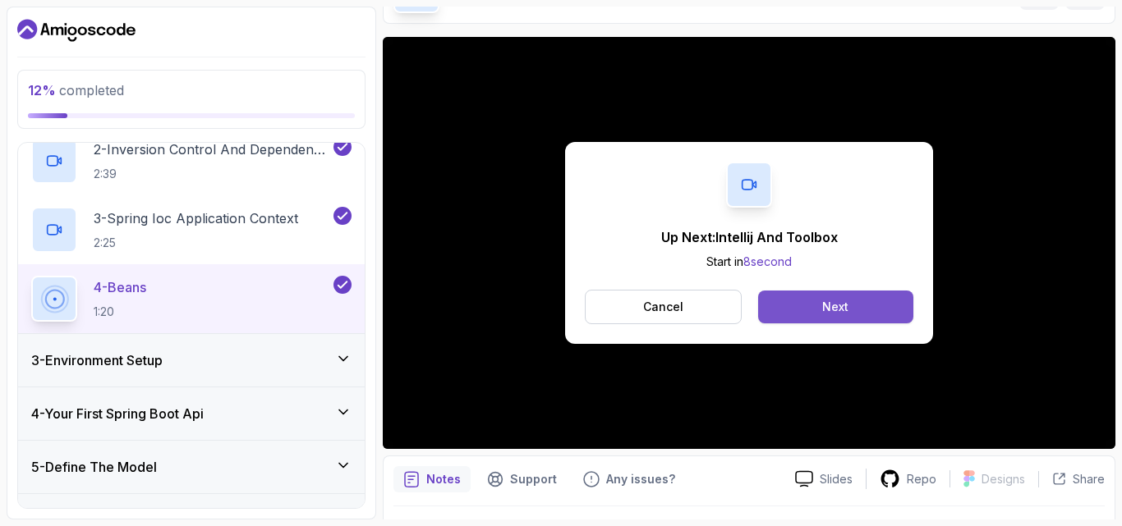
click at [801, 308] on button "Next" at bounding box center [835, 307] width 155 height 33
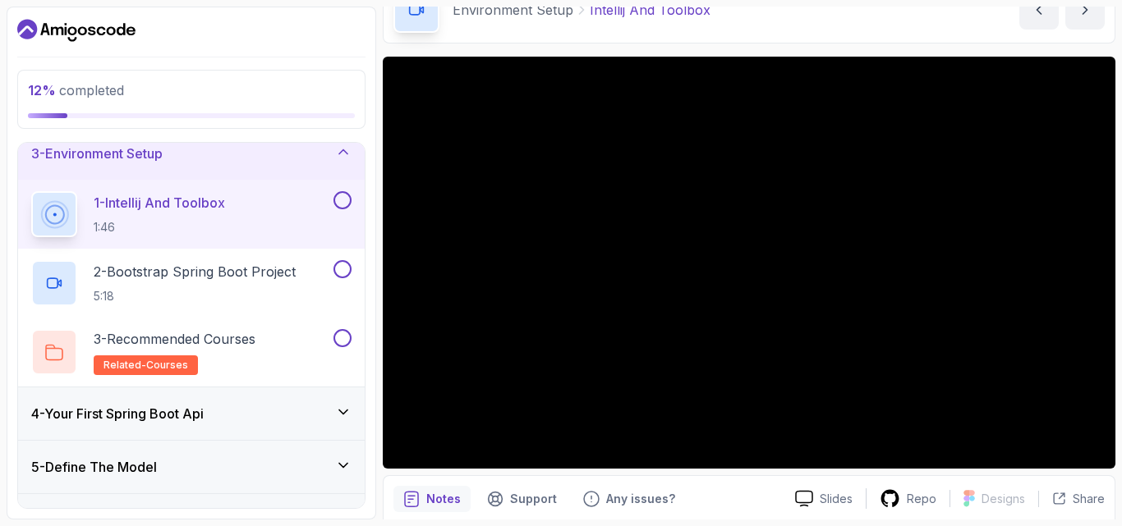
scroll to position [110, 0]
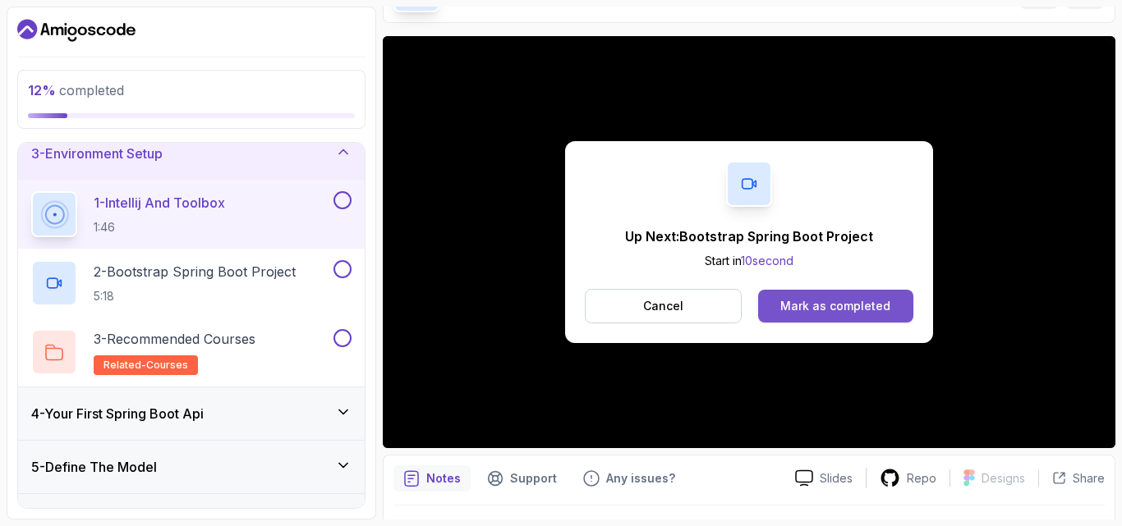
click at [817, 299] on div "Mark as completed" at bounding box center [835, 306] width 110 height 16
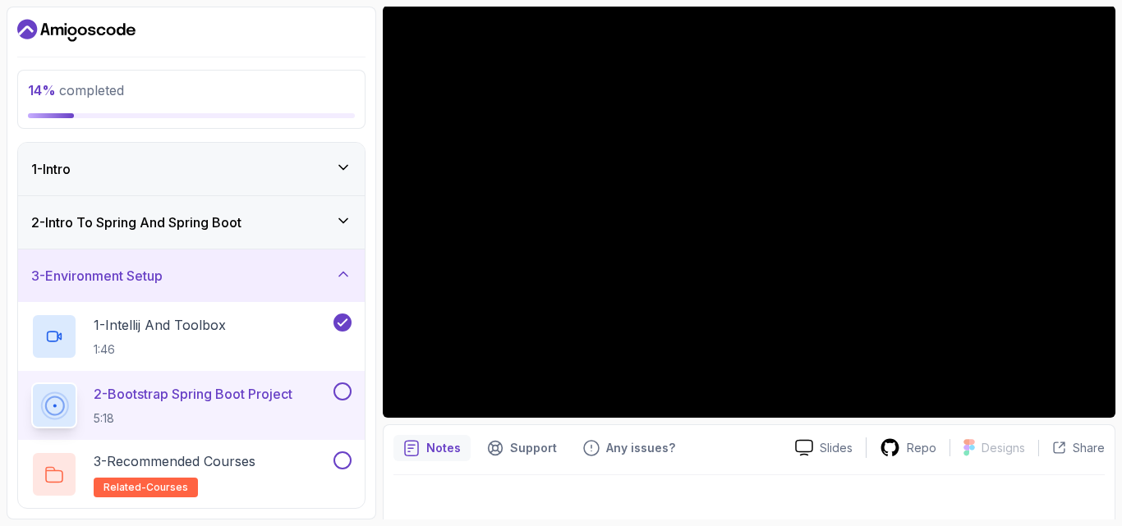
scroll to position [153, 0]
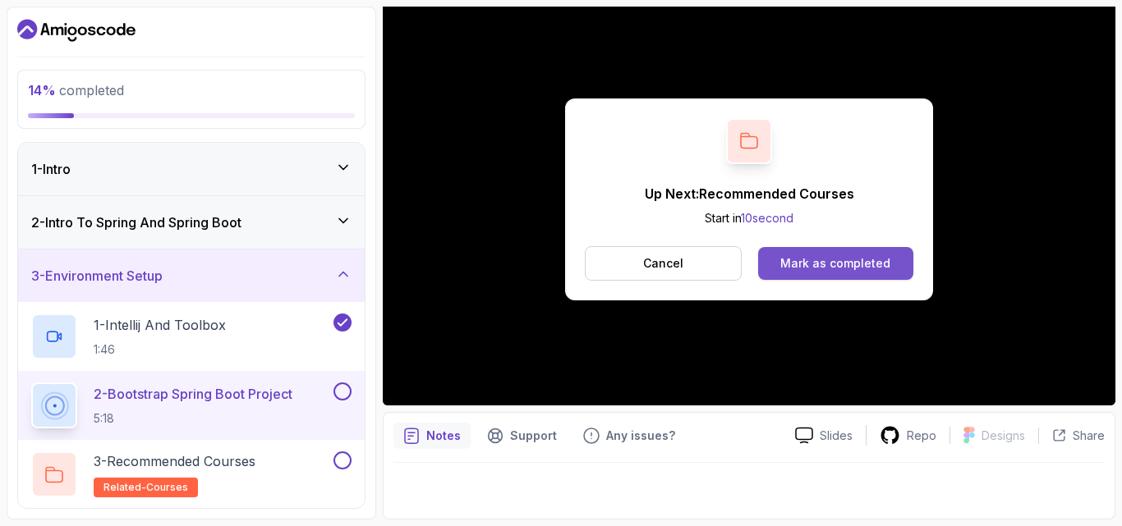
click at [868, 255] on div "Mark as completed" at bounding box center [835, 263] width 110 height 16
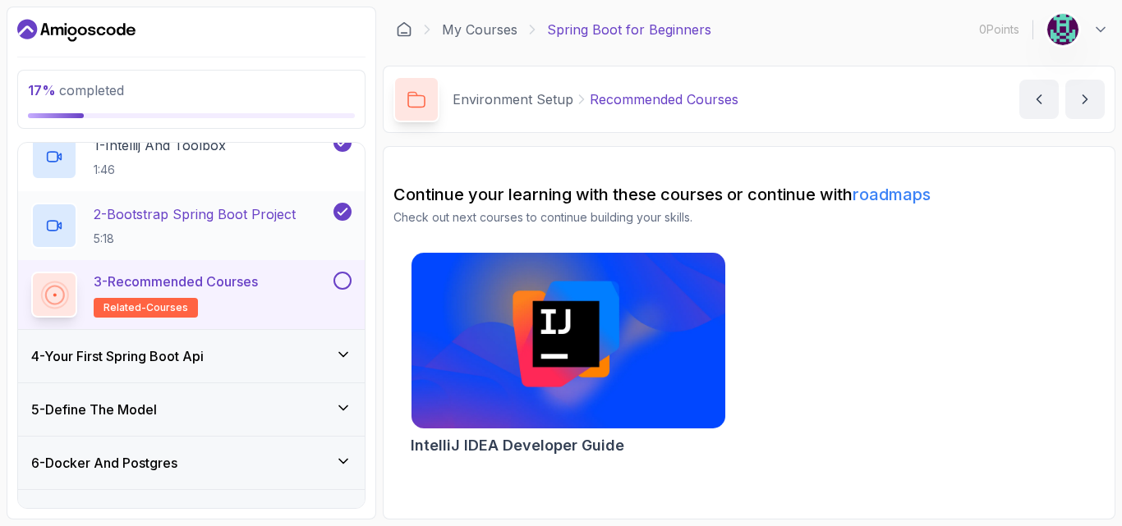
scroll to position [197, 0]
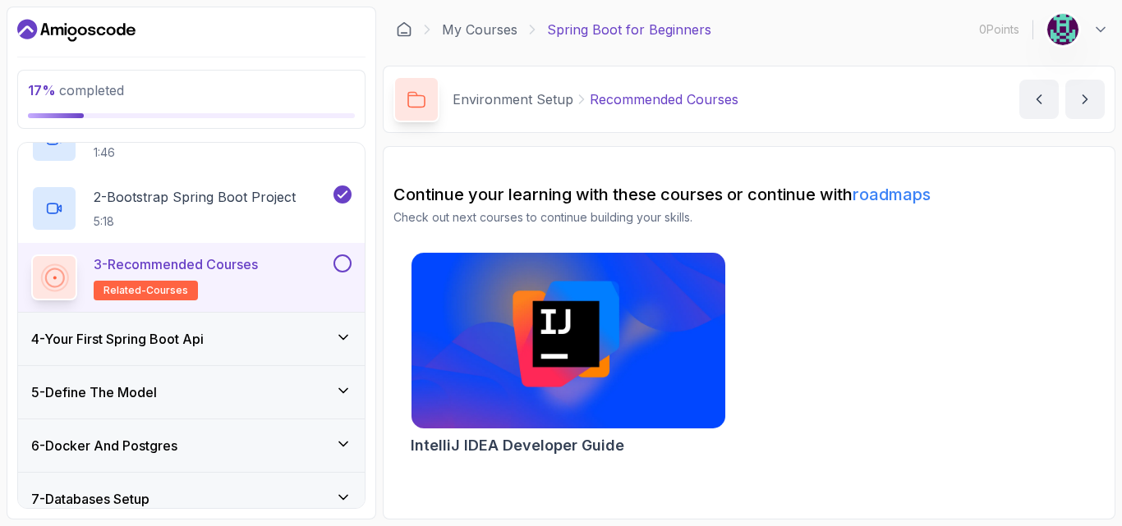
click at [342, 266] on button at bounding box center [342, 264] width 18 height 18
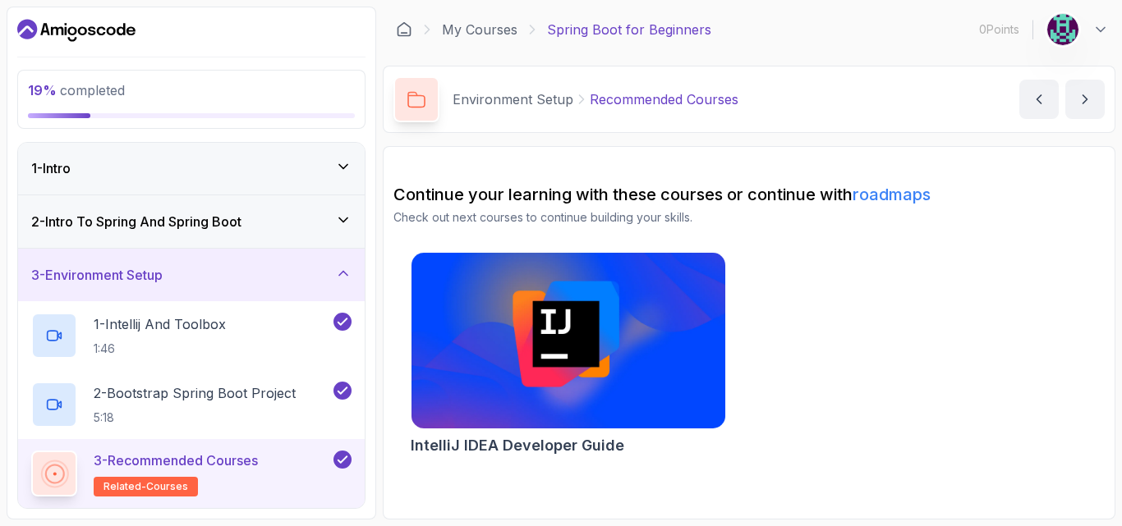
scroll to position [0, 0]
click at [337, 222] on icon at bounding box center [343, 221] width 16 height 16
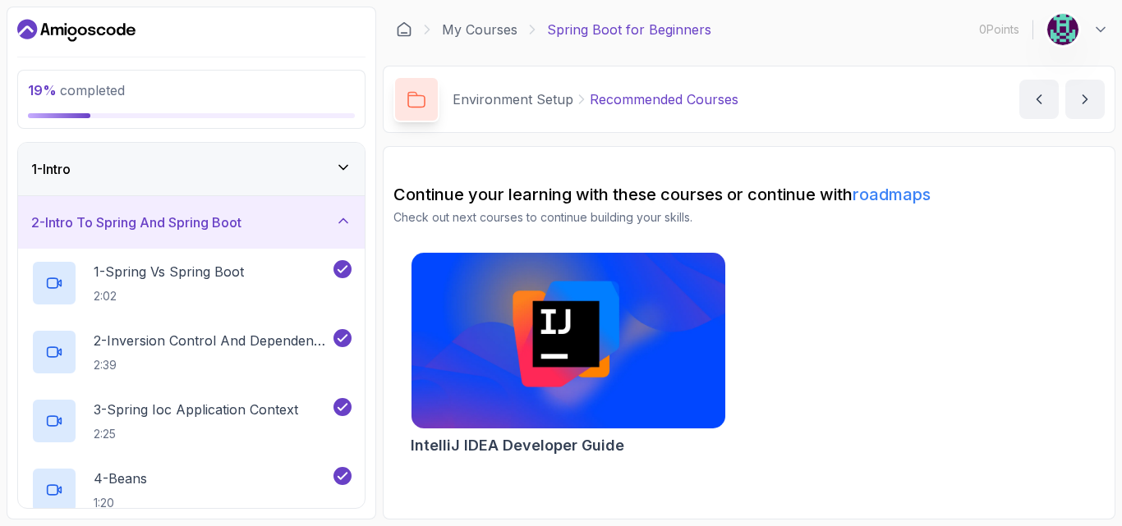
click at [337, 222] on icon at bounding box center [343, 221] width 16 height 16
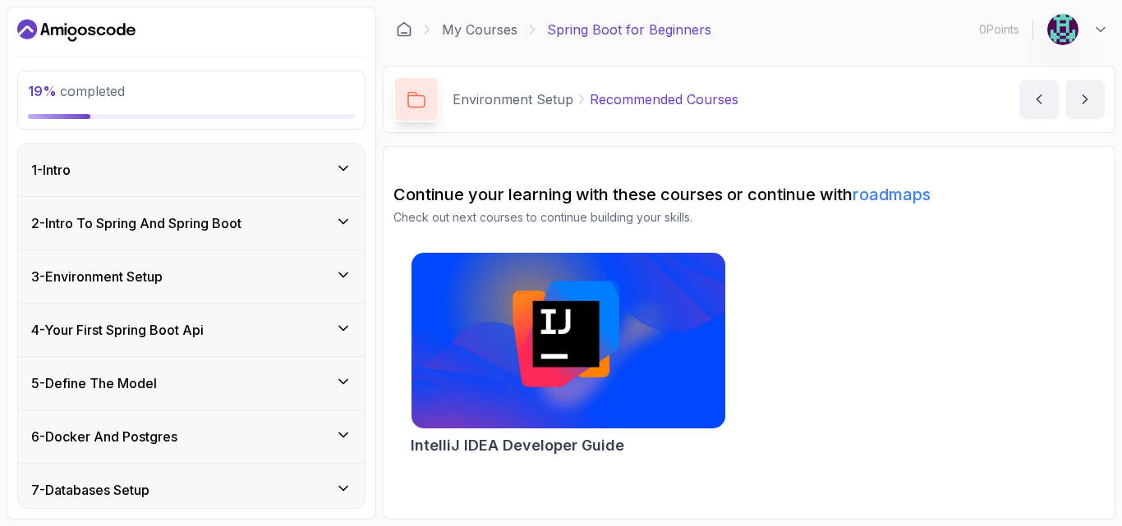
click at [342, 171] on icon at bounding box center [343, 168] width 16 height 16
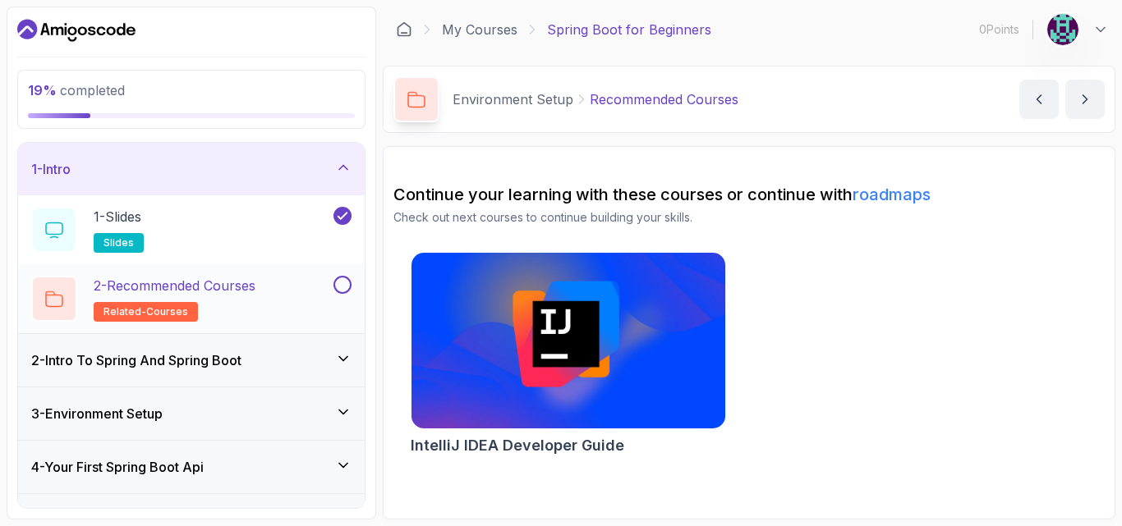
click at [345, 286] on button at bounding box center [342, 285] width 18 height 18
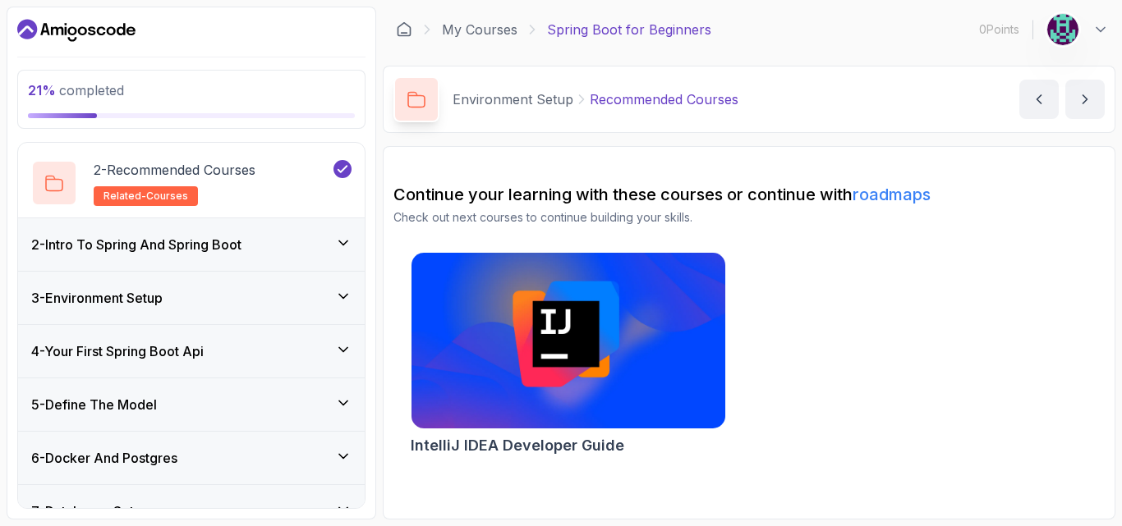
scroll to position [213, 0]
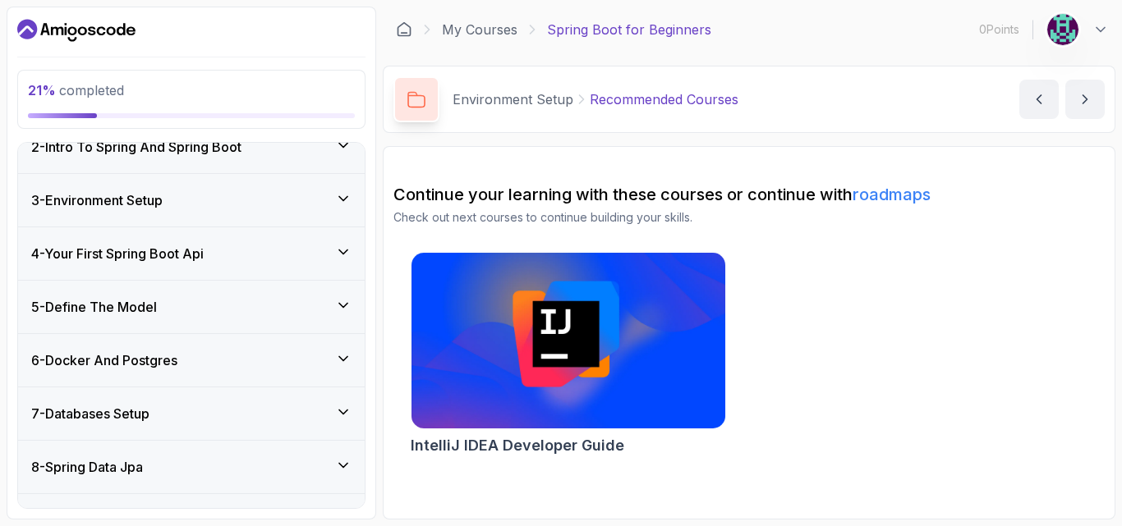
click at [341, 251] on icon at bounding box center [343, 252] width 8 height 4
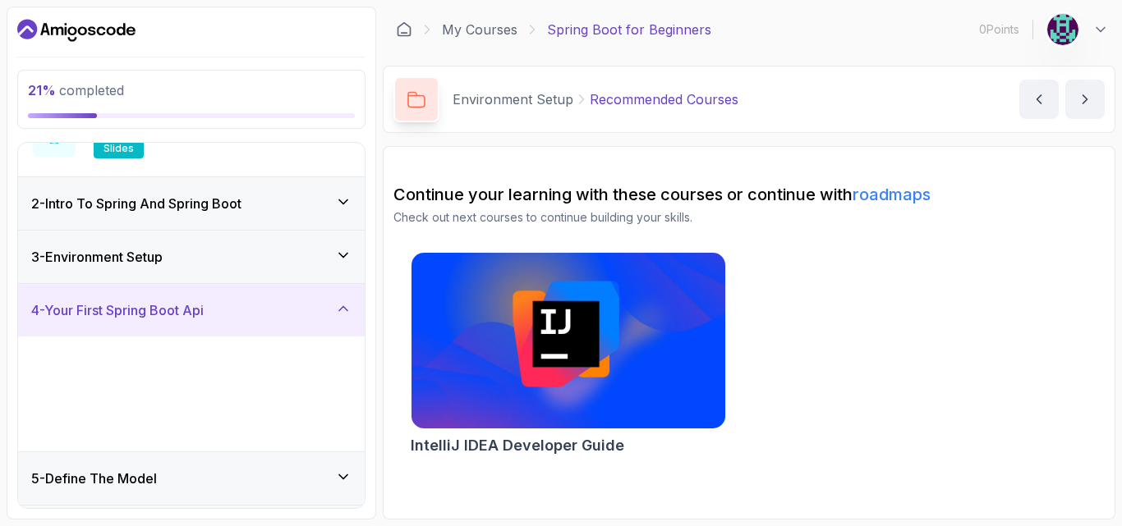
scroll to position [76, 0]
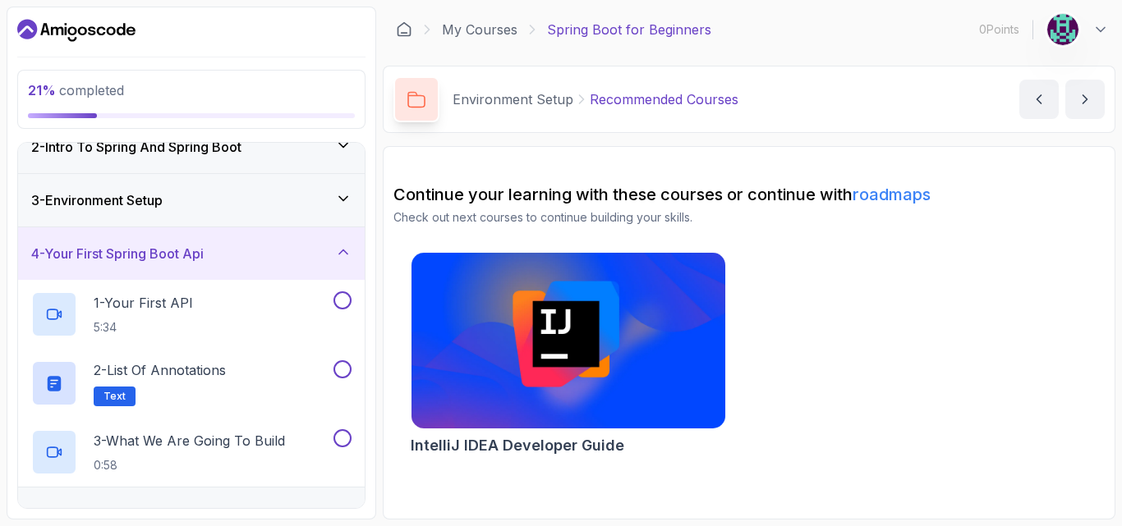
click at [346, 204] on icon at bounding box center [343, 198] width 16 height 16
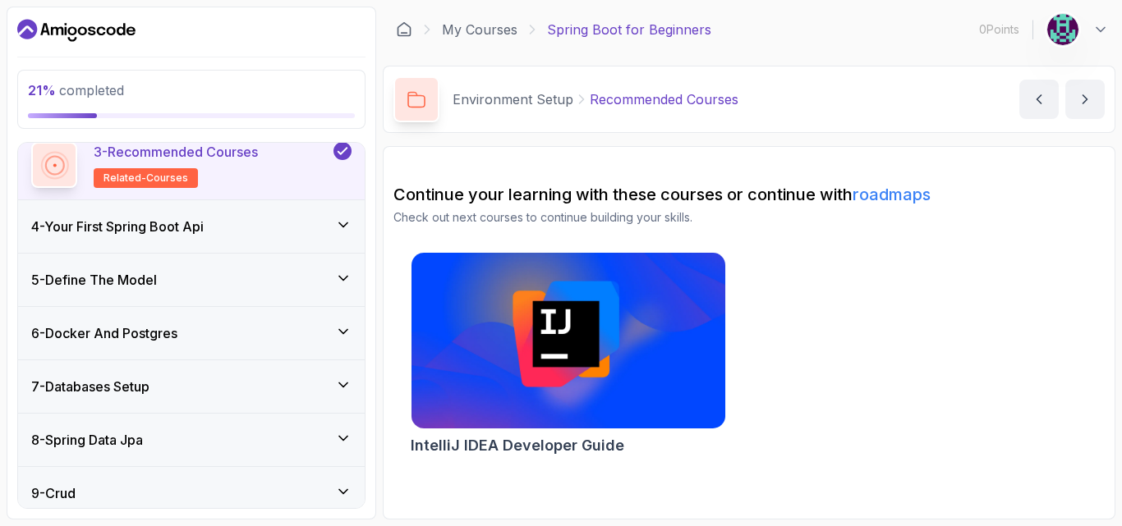
scroll to position [283, 0]
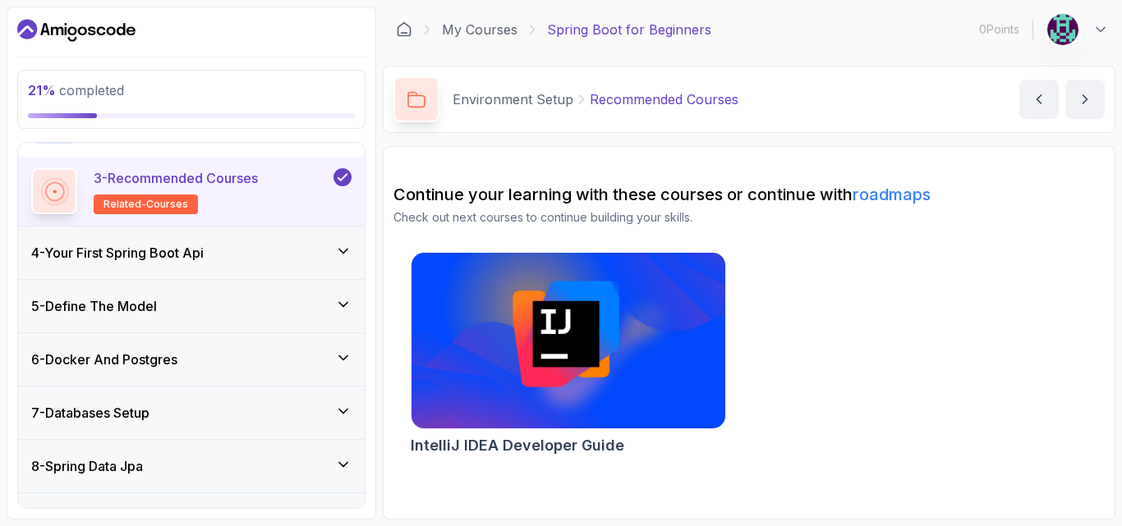
click at [344, 252] on icon at bounding box center [343, 252] width 8 height 4
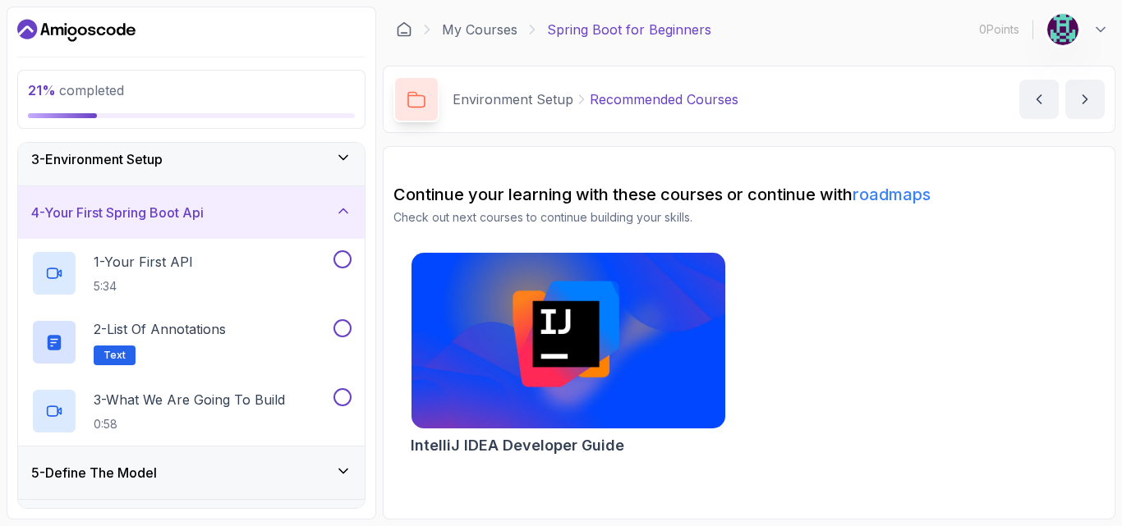
scroll to position [99, 0]
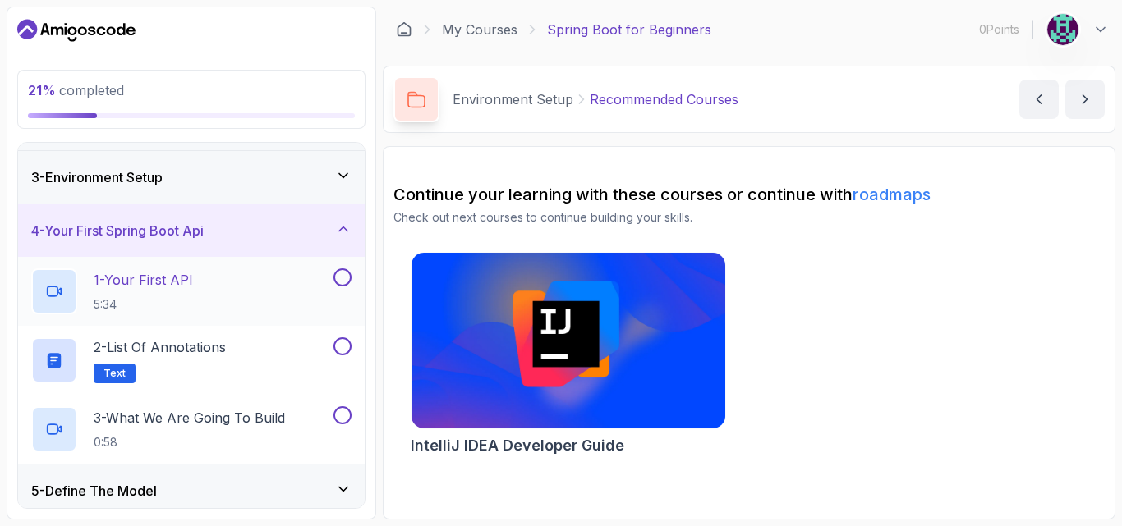
click at [208, 281] on div "1 - Your First API 5:34" at bounding box center [180, 291] width 299 height 46
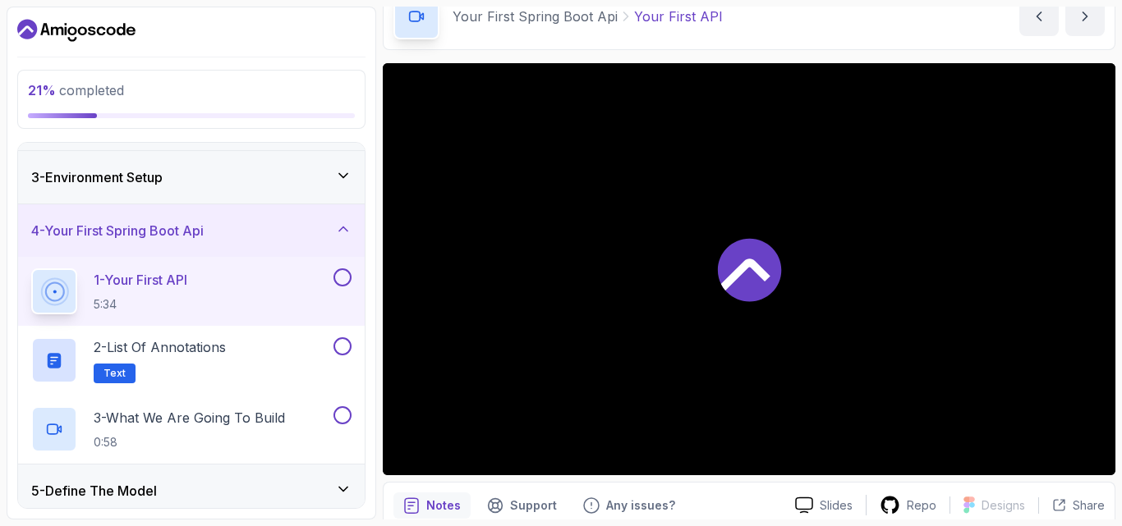
scroll to position [109, 0]
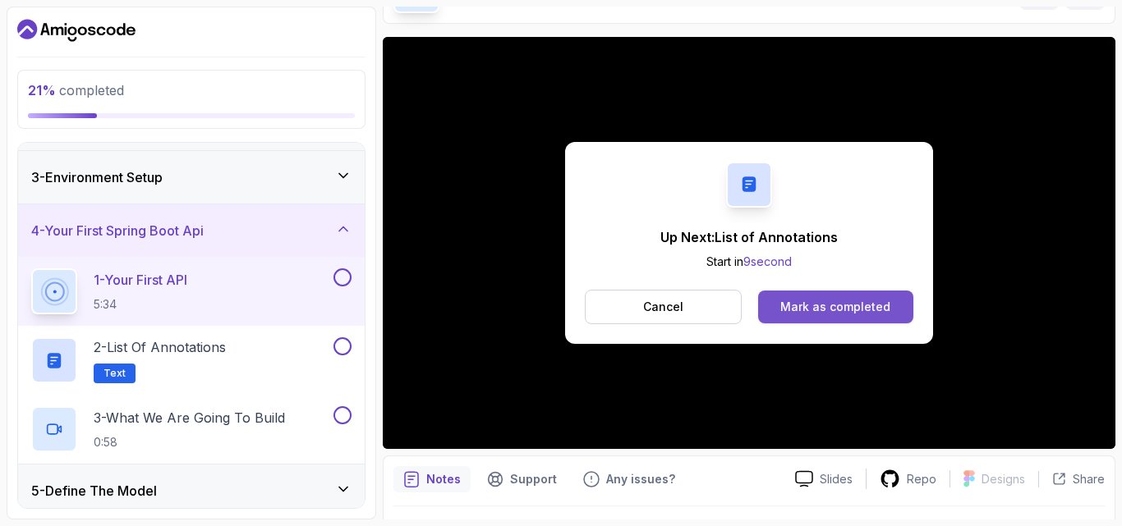
click at [816, 310] on div "Mark as completed" at bounding box center [835, 307] width 110 height 16
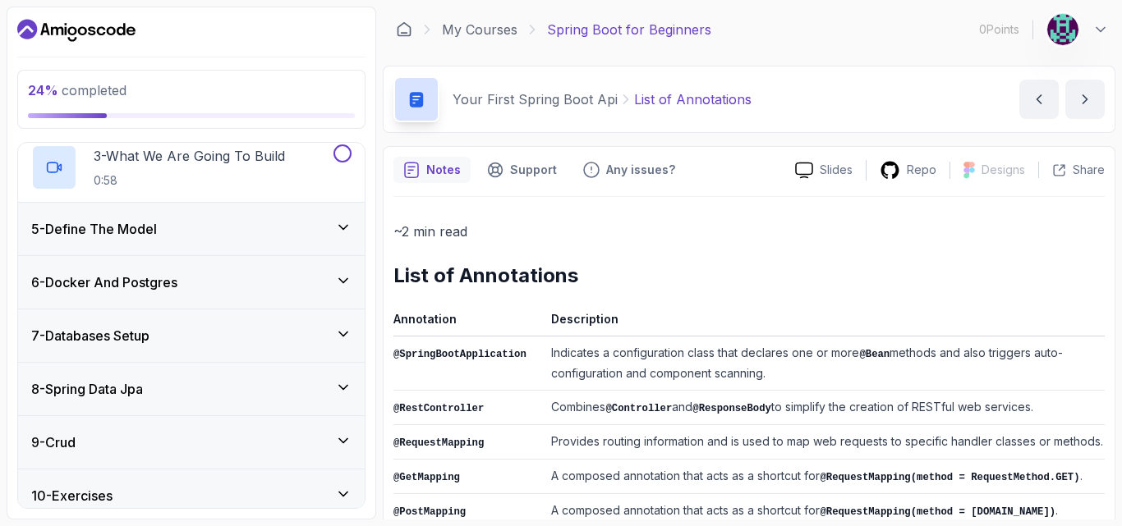
scroll to position [361, 0]
click at [337, 234] on icon at bounding box center [343, 226] width 16 height 16
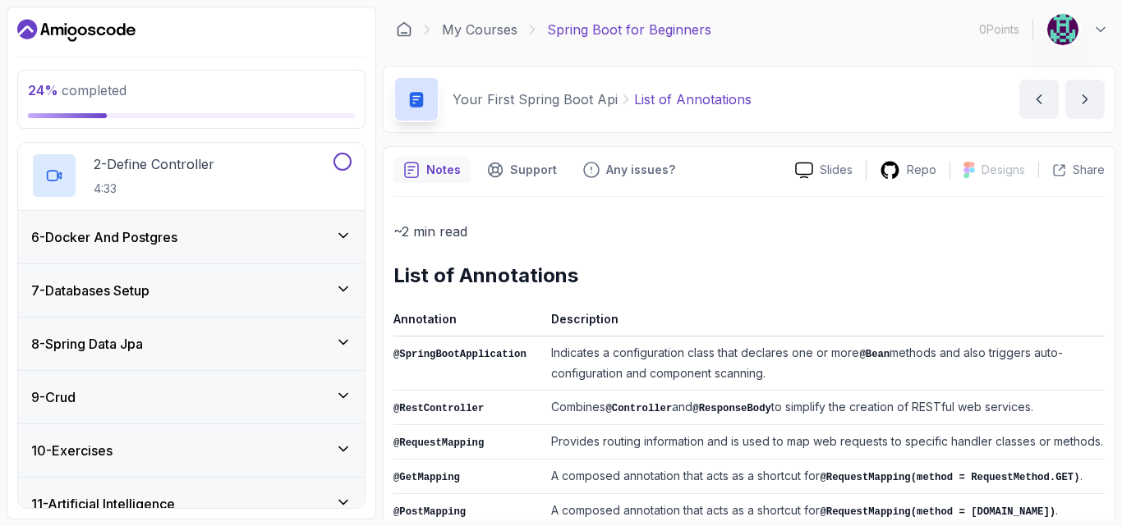
scroll to position [351, 0]
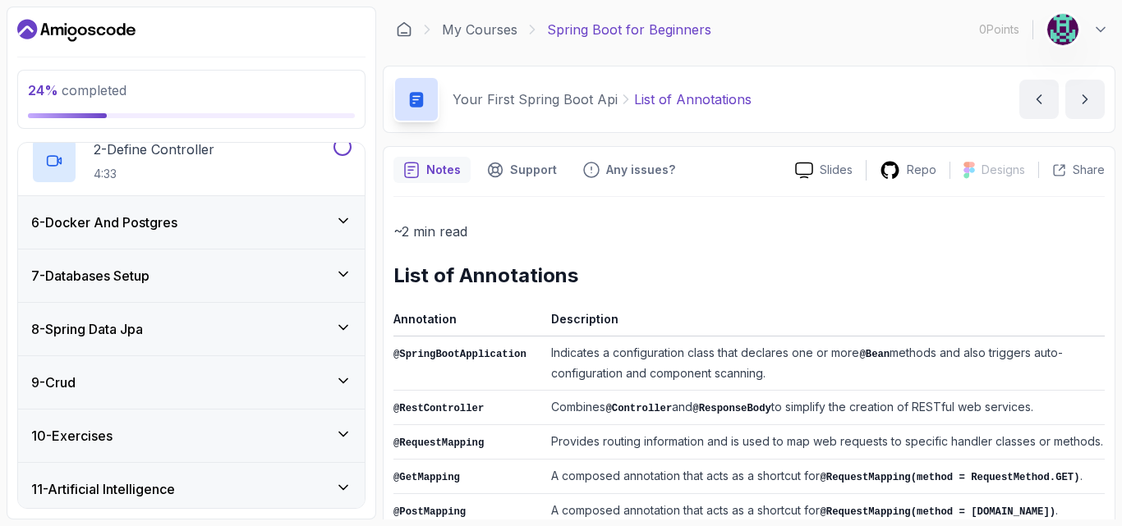
click at [337, 224] on icon at bounding box center [343, 221] width 16 height 16
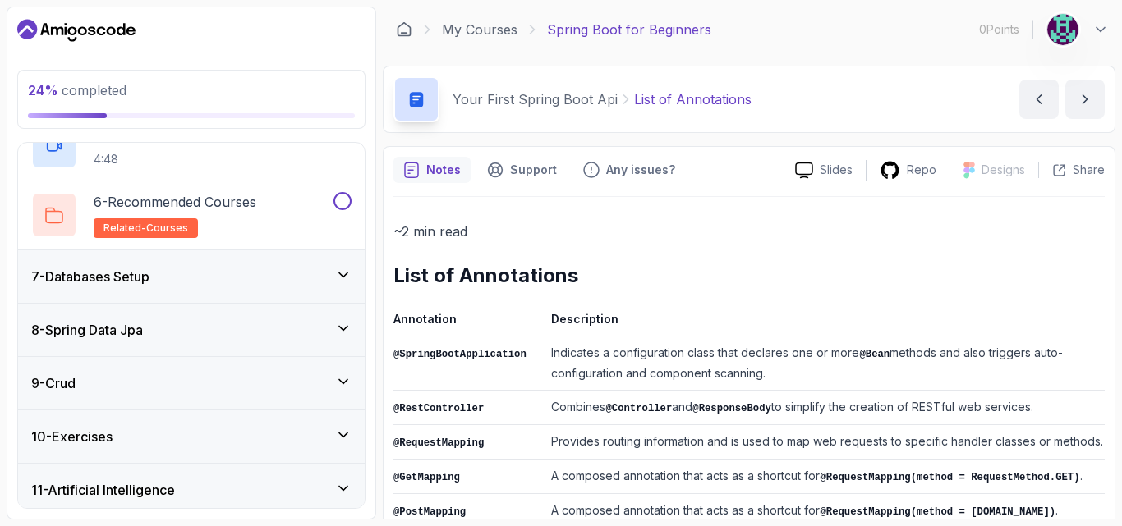
scroll to position [659, 0]
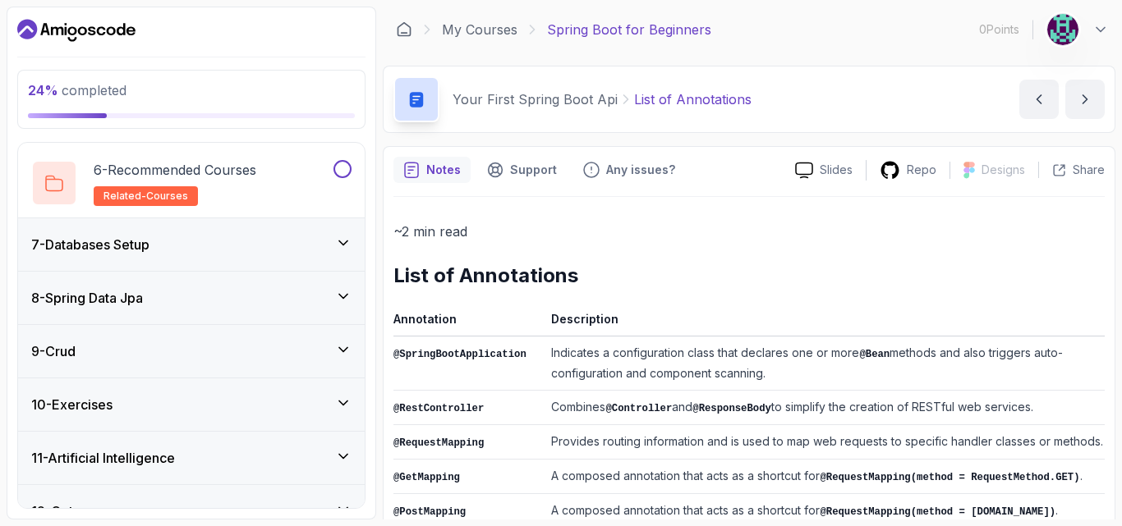
click at [328, 254] on div "7 - Databases Setup" at bounding box center [191, 245] width 320 height 20
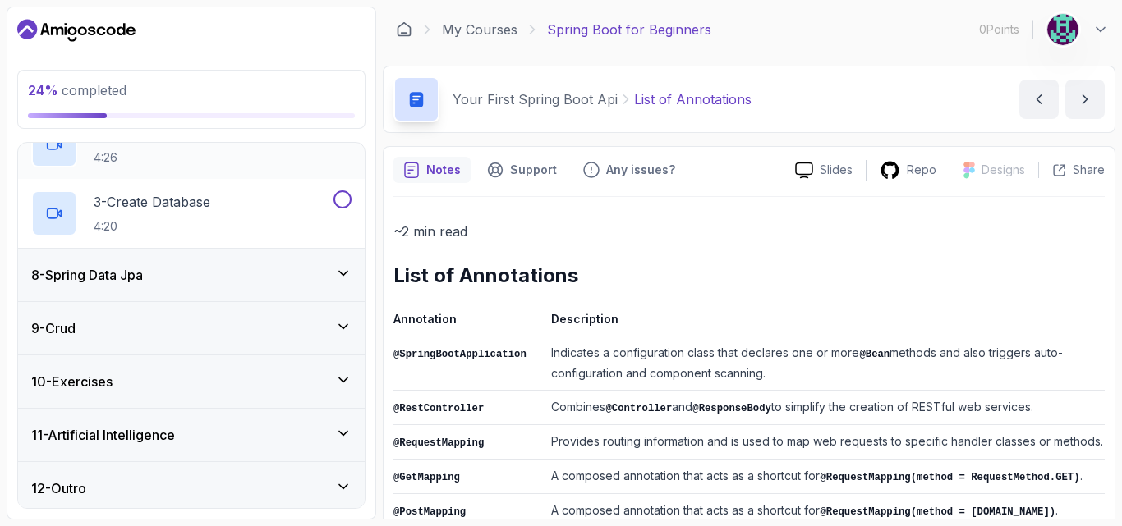
scroll to position [481, 0]
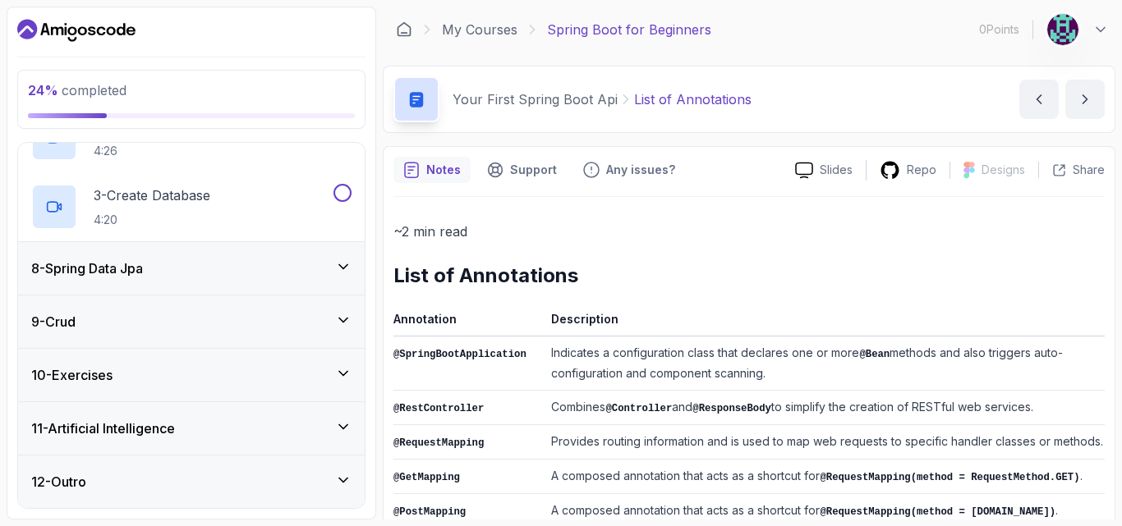
click at [311, 267] on div "8 - Spring Data Jpa" at bounding box center [191, 269] width 320 height 20
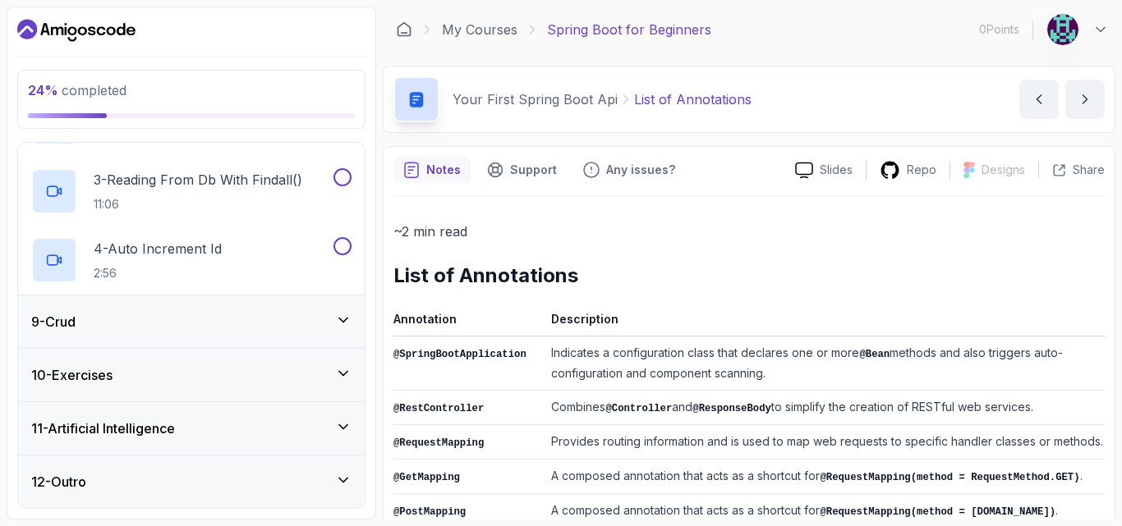
click at [319, 314] on div "9 - Crud" at bounding box center [191, 322] width 320 height 20
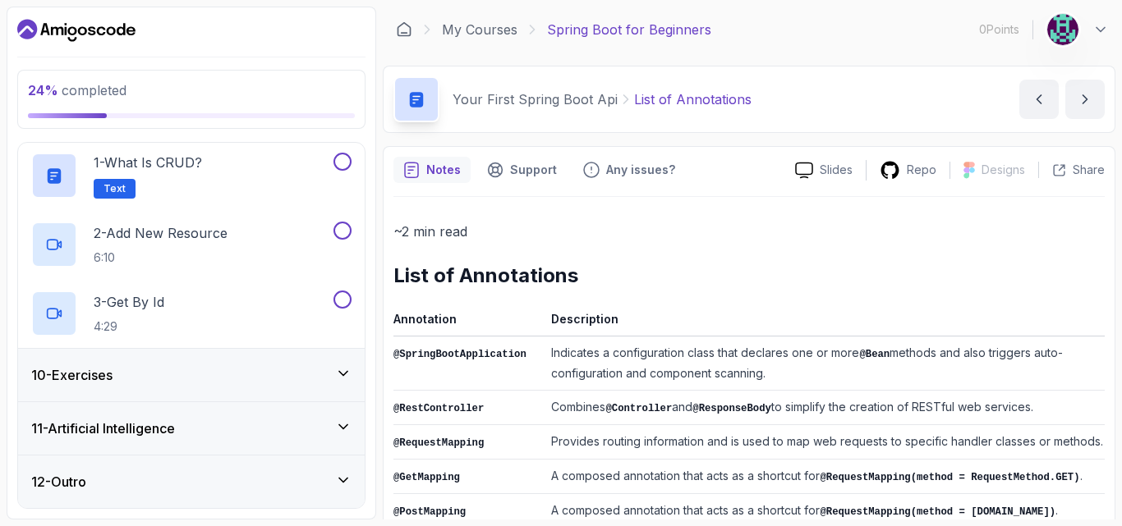
click at [332, 392] on div "10 - Exercises" at bounding box center [191, 375] width 346 height 53
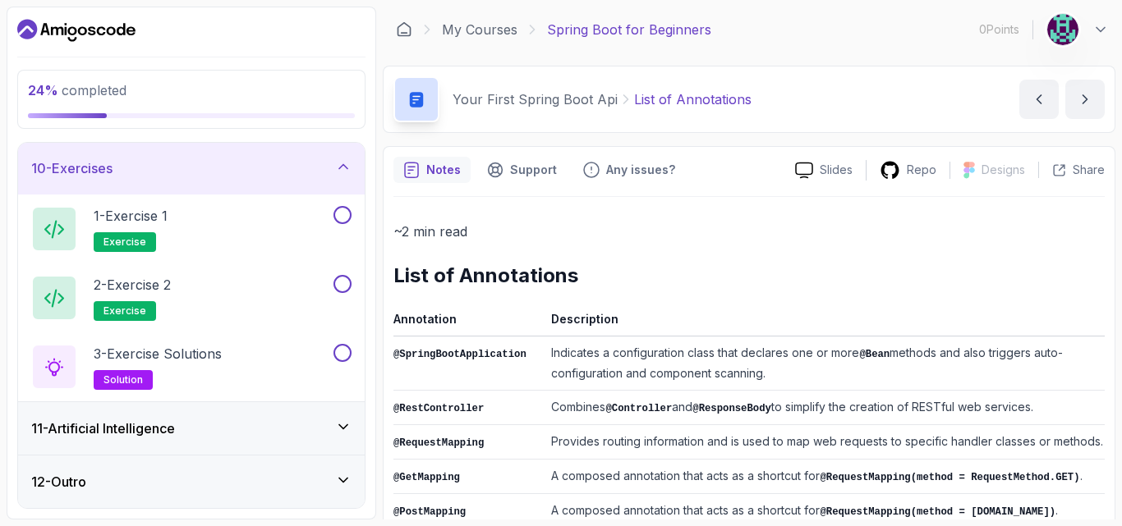
click at [334, 428] on div "11 - Artificial Intelligence" at bounding box center [191, 429] width 320 height 20
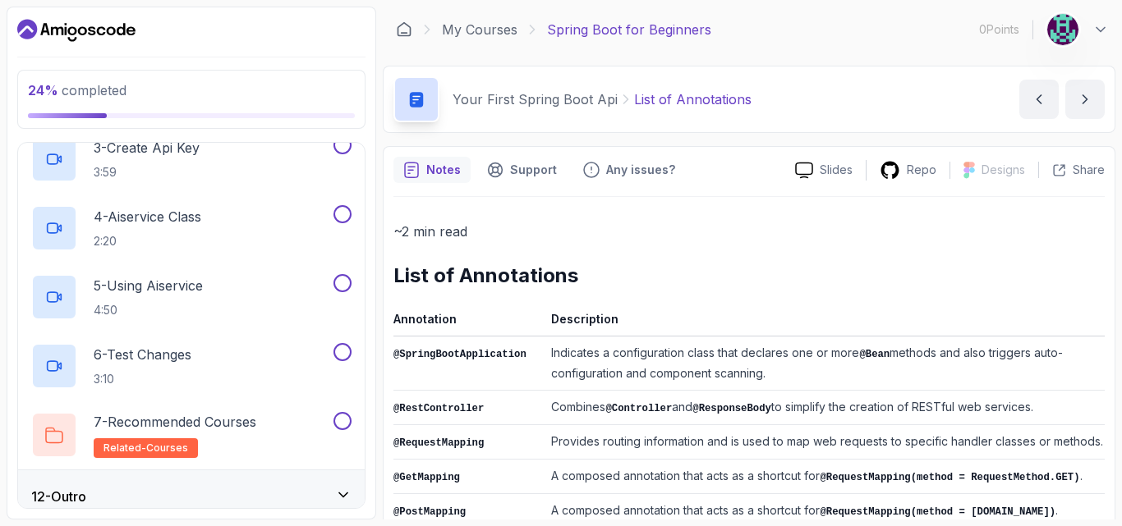
scroll to position [757, 0]
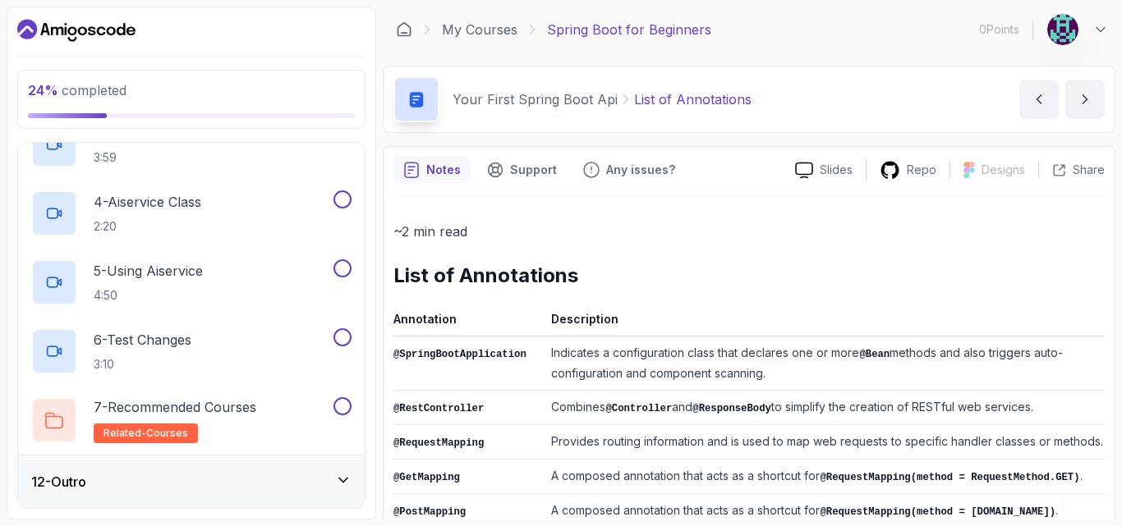
click at [337, 486] on icon at bounding box center [343, 480] width 16 height 16
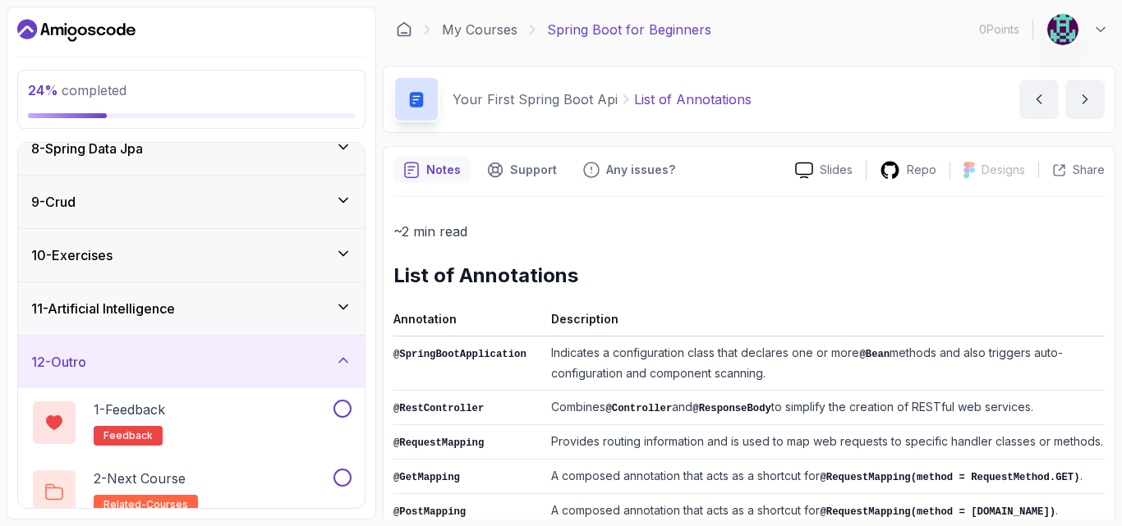
scroll to position [412, 0]
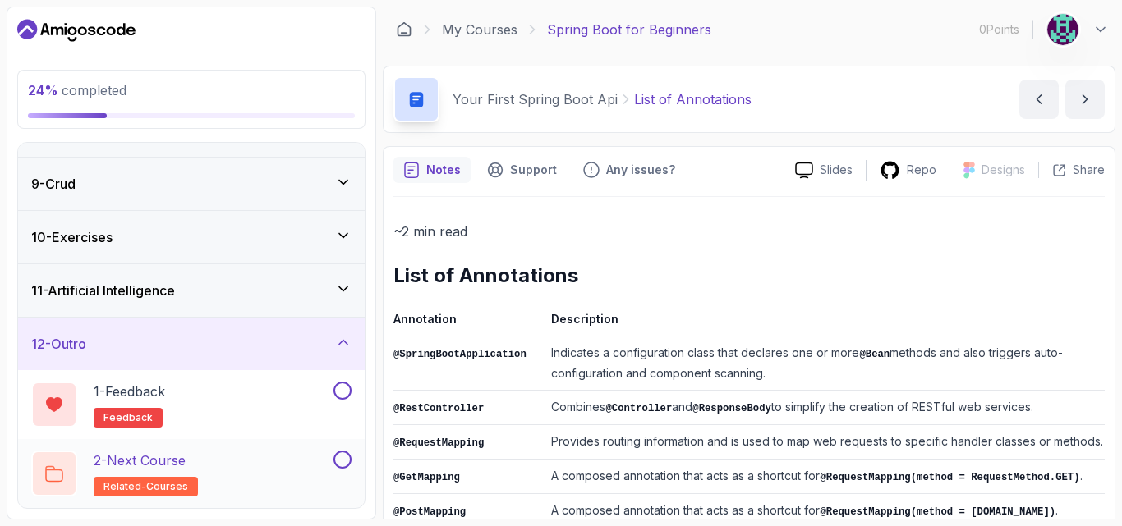
click at [177, 480] on span "related-courses" at bounding box center [145, 486] width 85 height 13
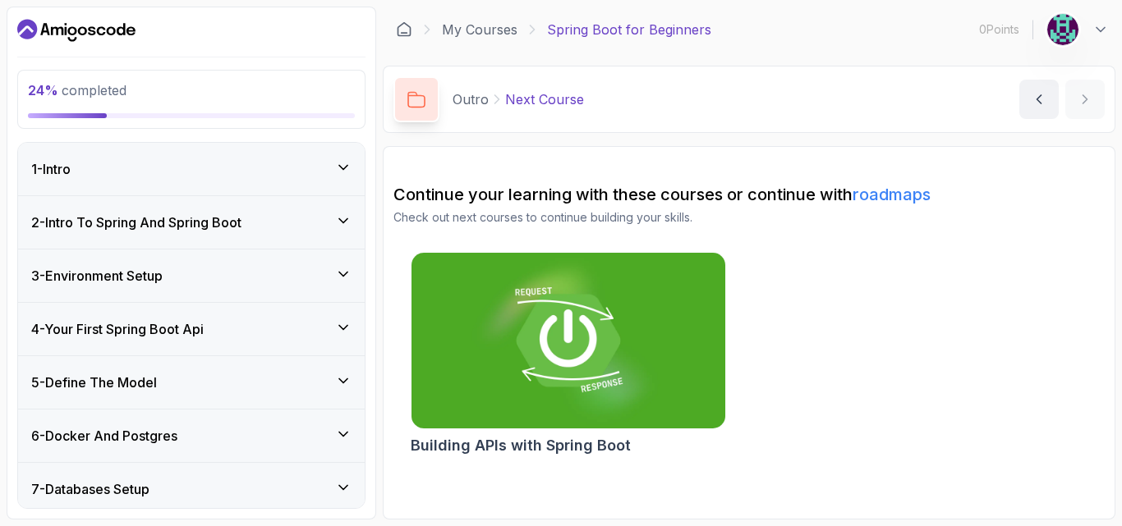
click at [324, 332] on div "4 - Your First Spring Boot Api" at bounding box center [191, 329] width 320 height 20
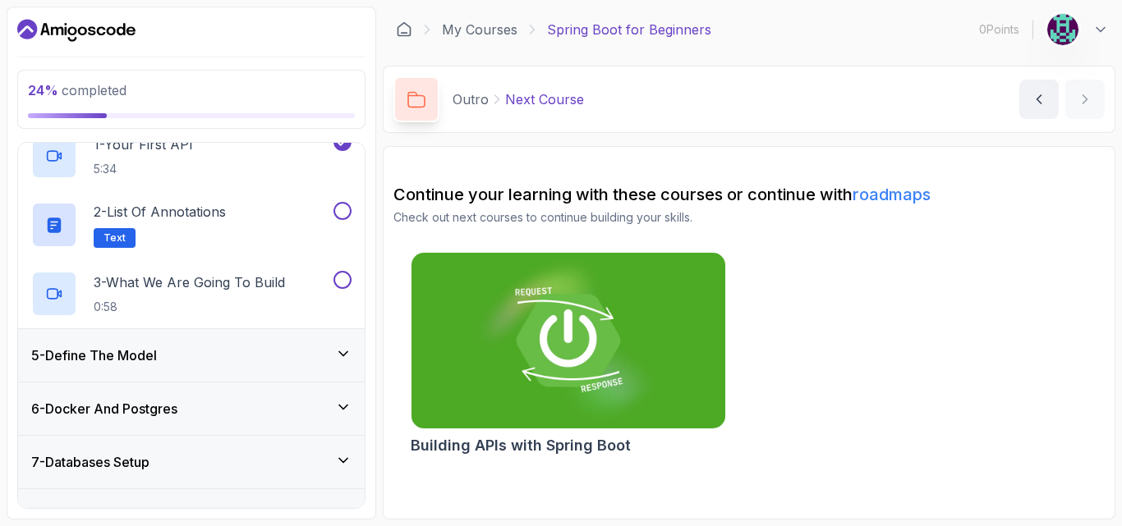
scroll to position [241, 0]
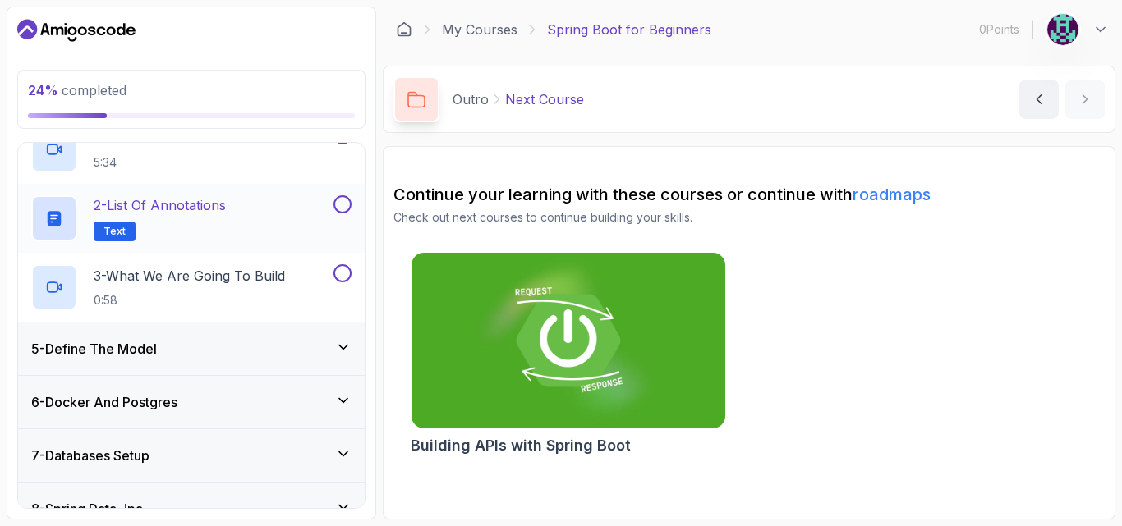
click at [269, 208] on div "2 - List of Annotations Text" at bounding box center [180, 218] width 299 height 46
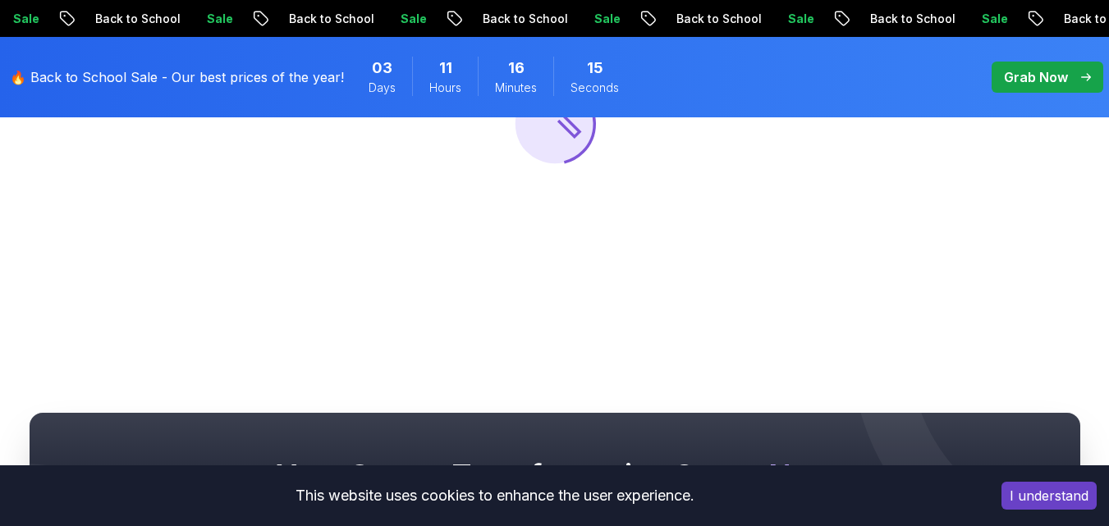
scroll to position [323, 0]
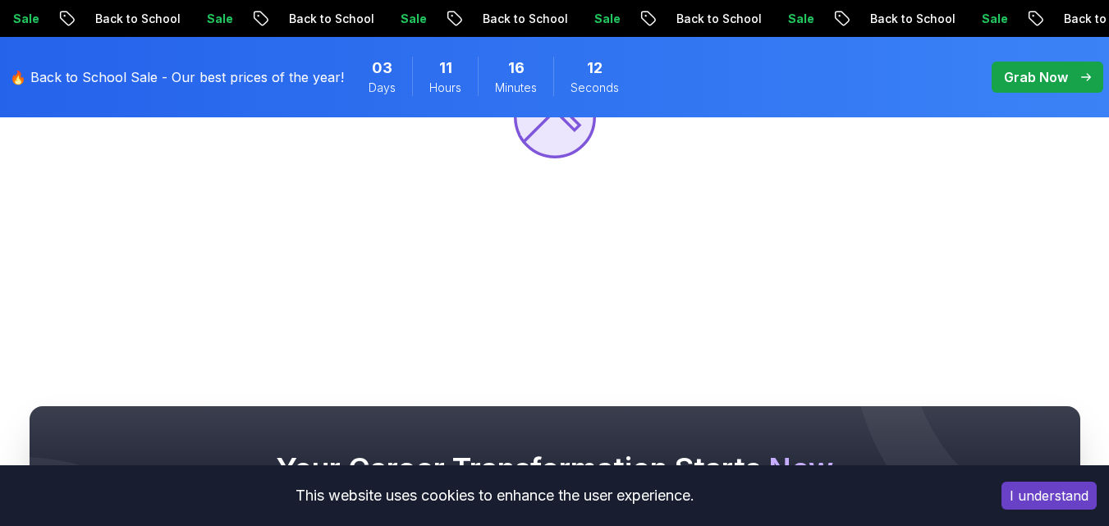
click at [1023, 482] on button "I understand" at bounding box center [1049, 496] width 95 height 28
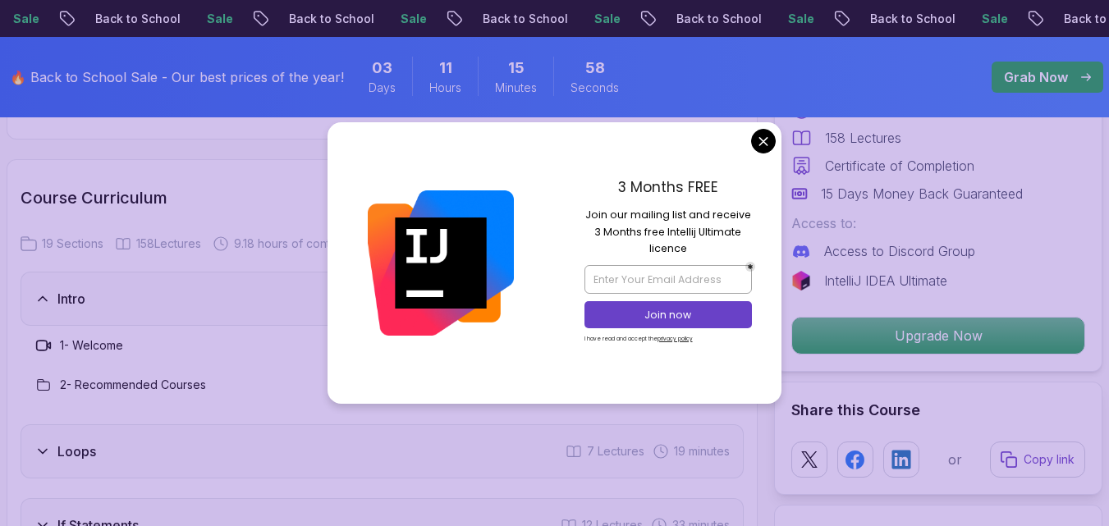
scroll to position [2069, 0]
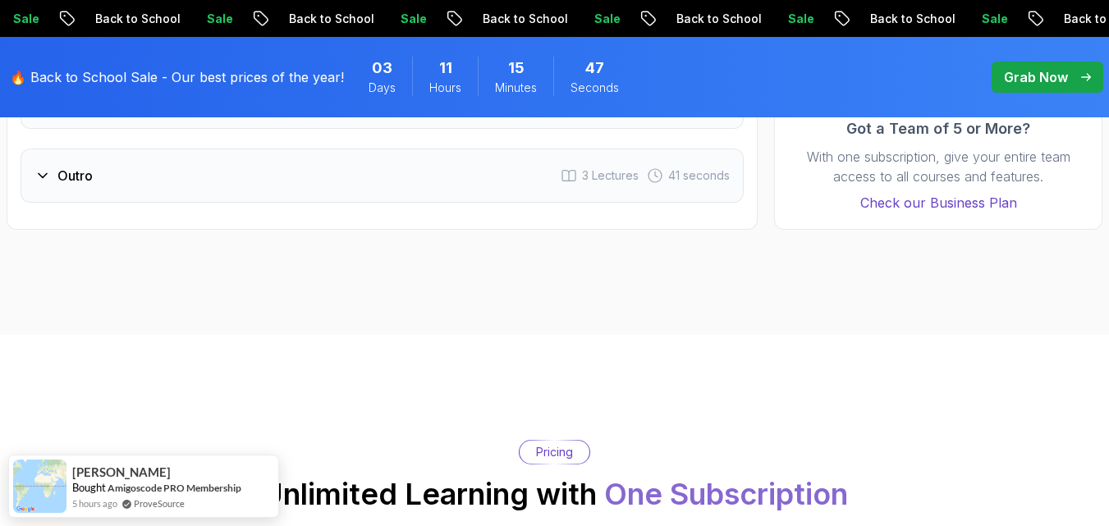
scroll to position [0, 0]
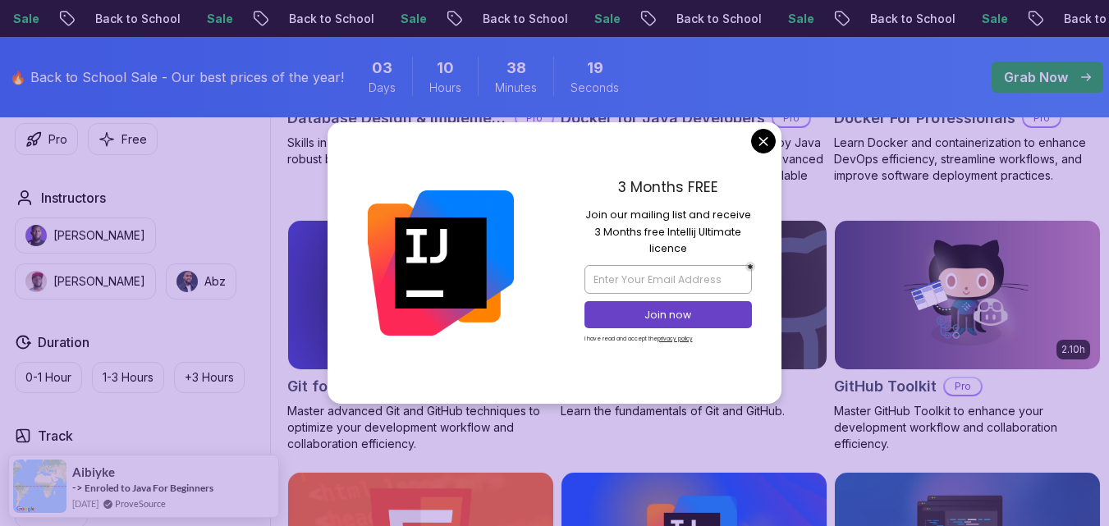
scroll to position [1839, 0]
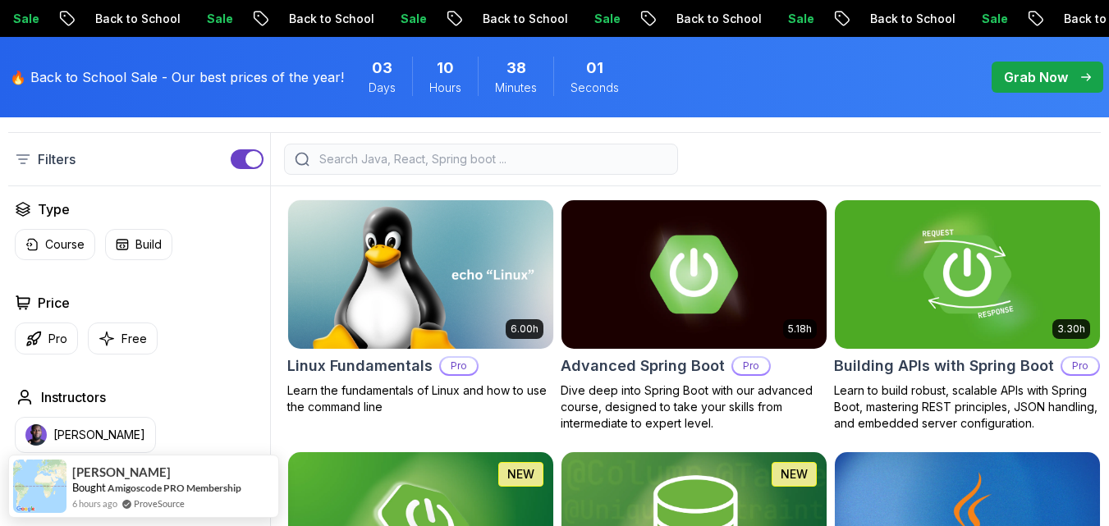
scroll to position [433, 0]
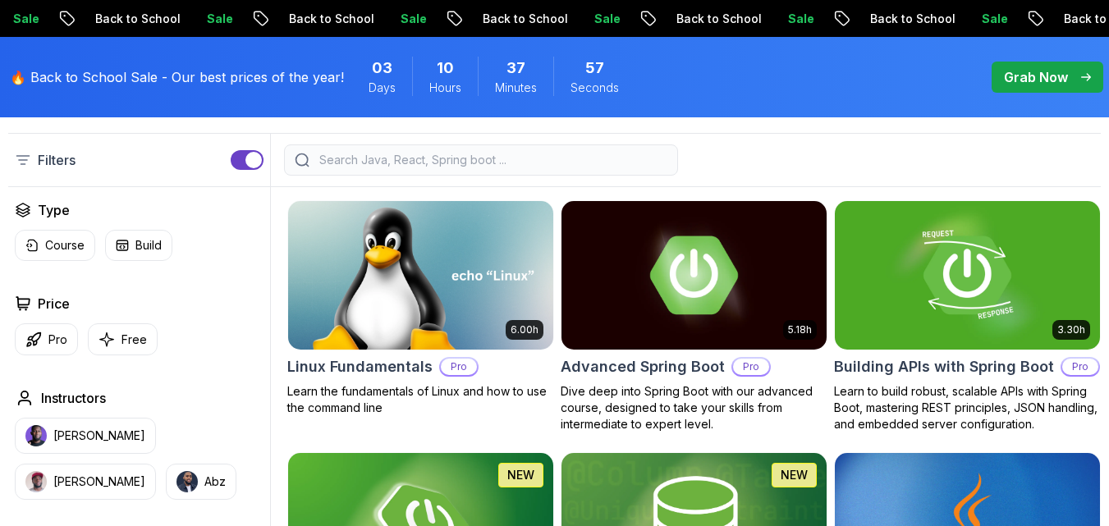
click at [555, 168] on input "search" at bounding box center [491, 160] width 351 height 16
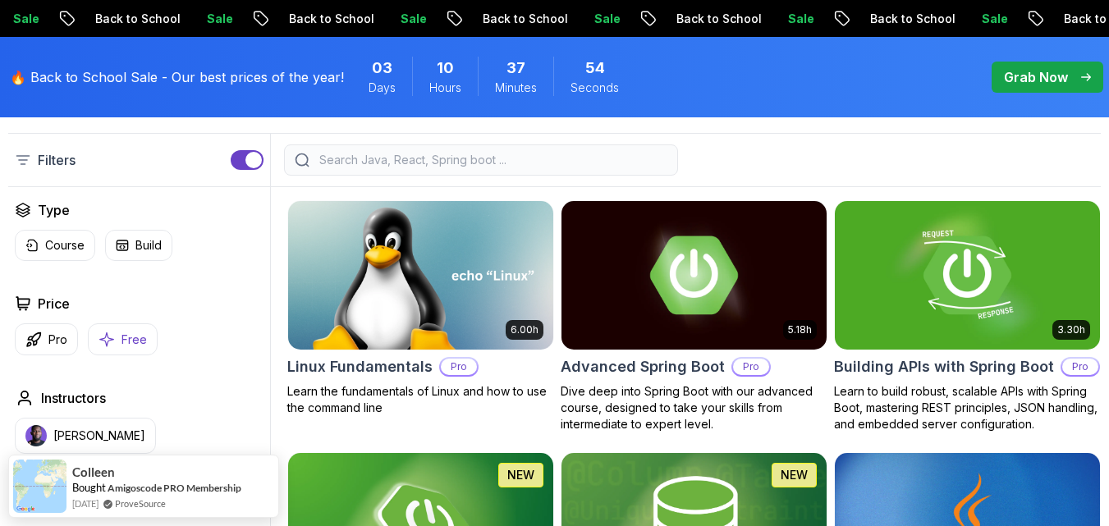
click at [107, 346] on icon "button" at bounding box center [107, 340] width 14 height 14
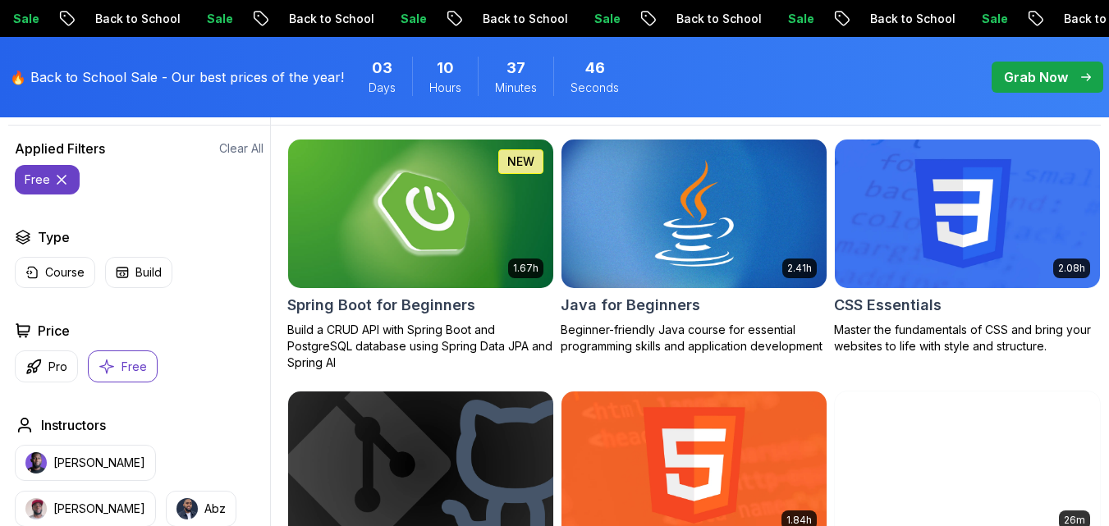
scroll to position [460, 0]
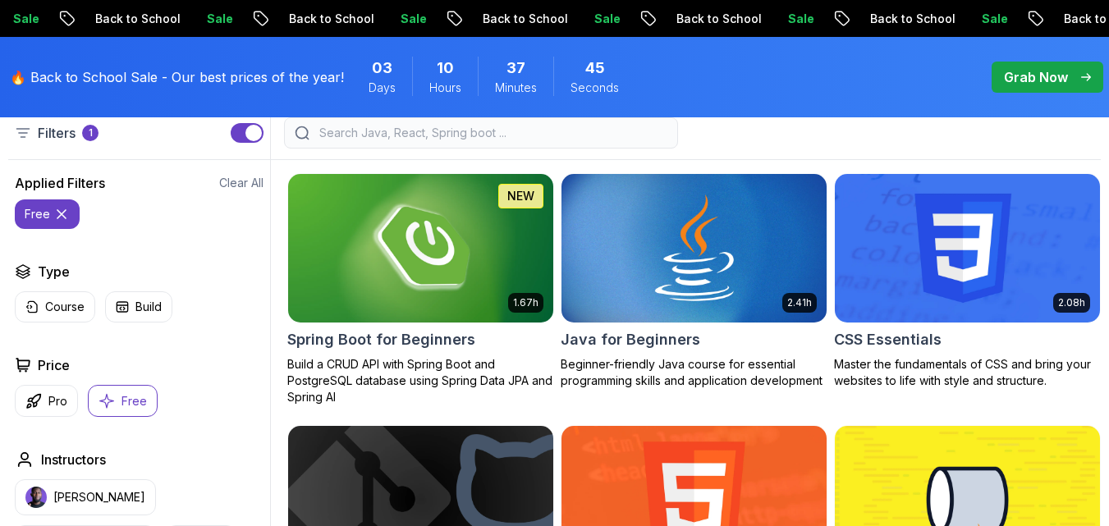
click at [385, 141] on input "search" at bounding box center [491, 133] width 351 height 16
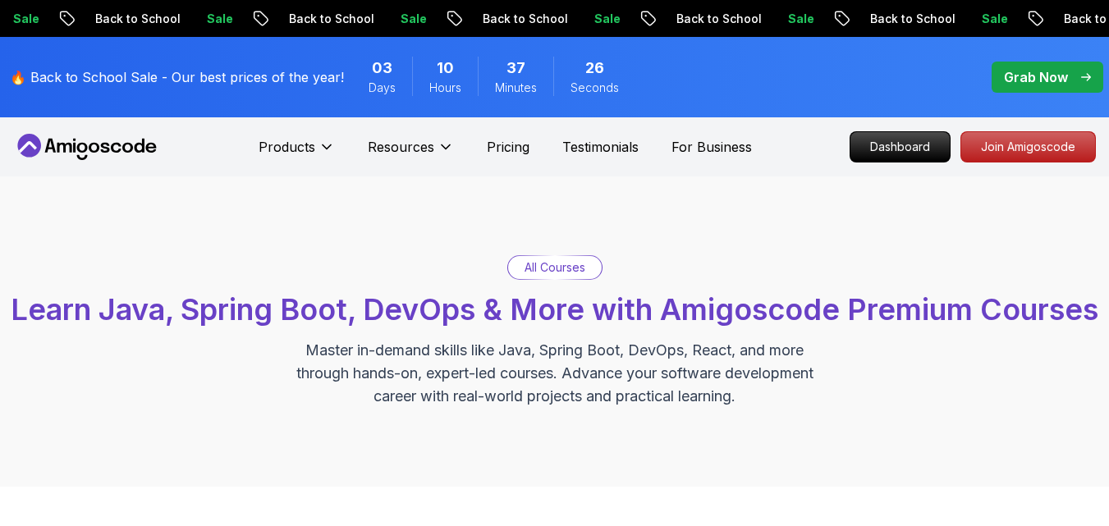
type input "spring boot"
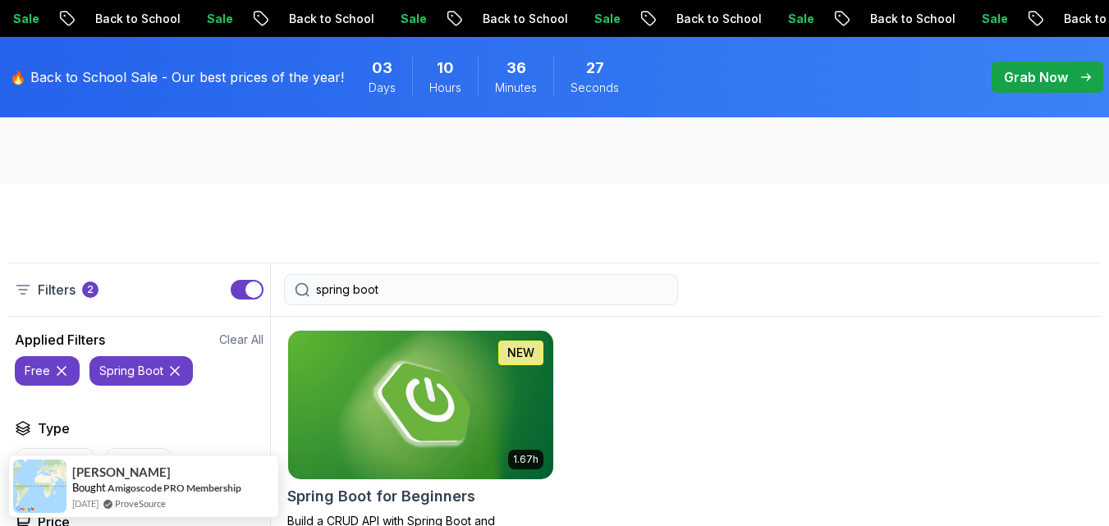
scroll to position [273, 0]
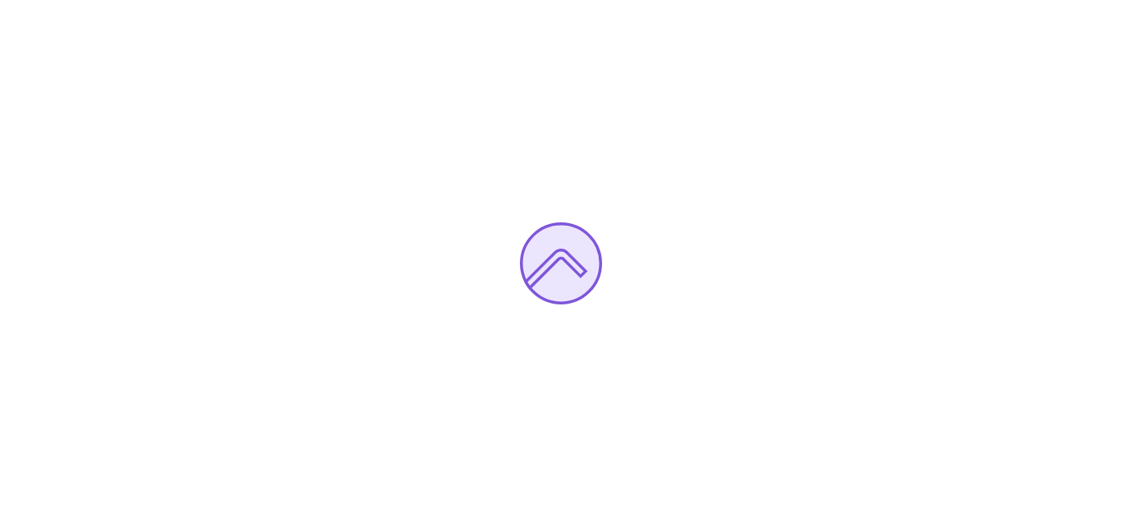
click at [728, 164] on div at bounding box center [561, 263] width 1122 height 526
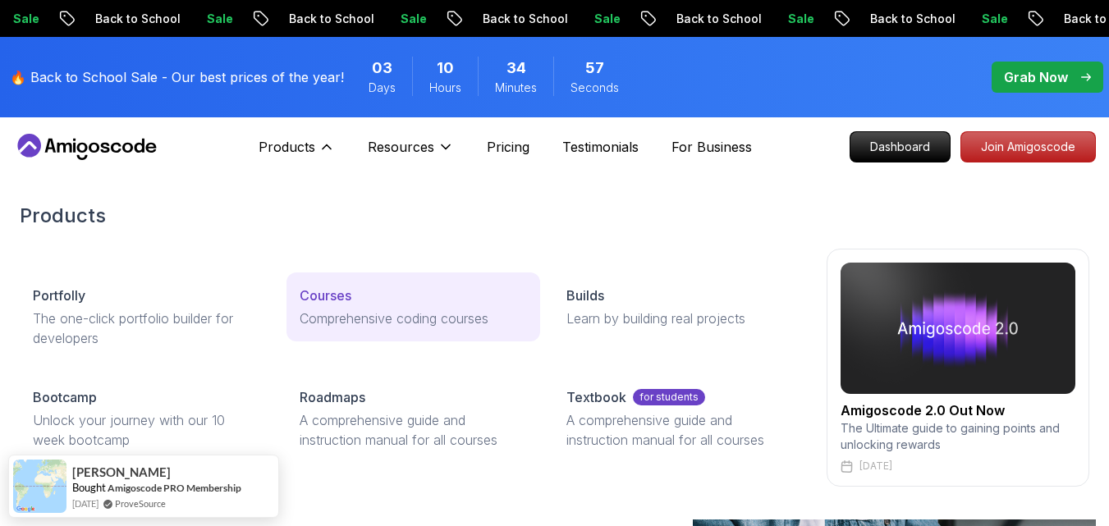
click at [383, 315] on p "Comprehensive coding courses" at bounding box center [413, 319] width 227 height 20
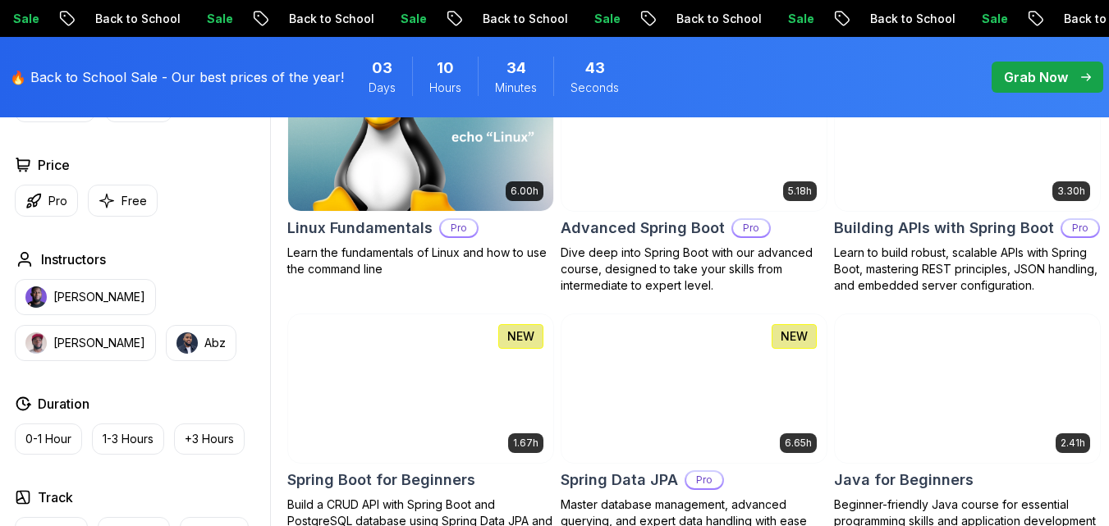
scroll to position [575, 0]
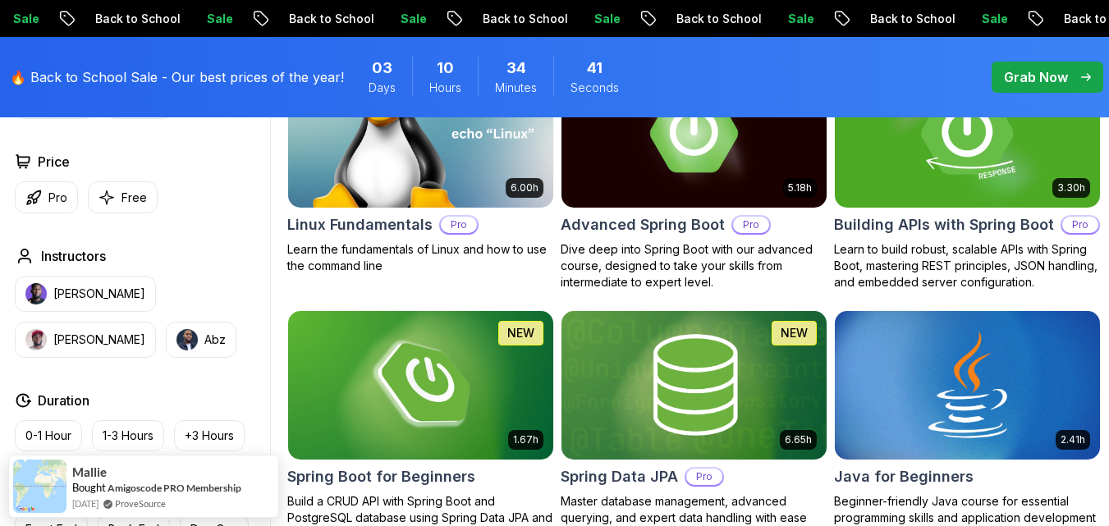
click at [998, 208] on img at bounding box center [967, 133] width 278 height 156
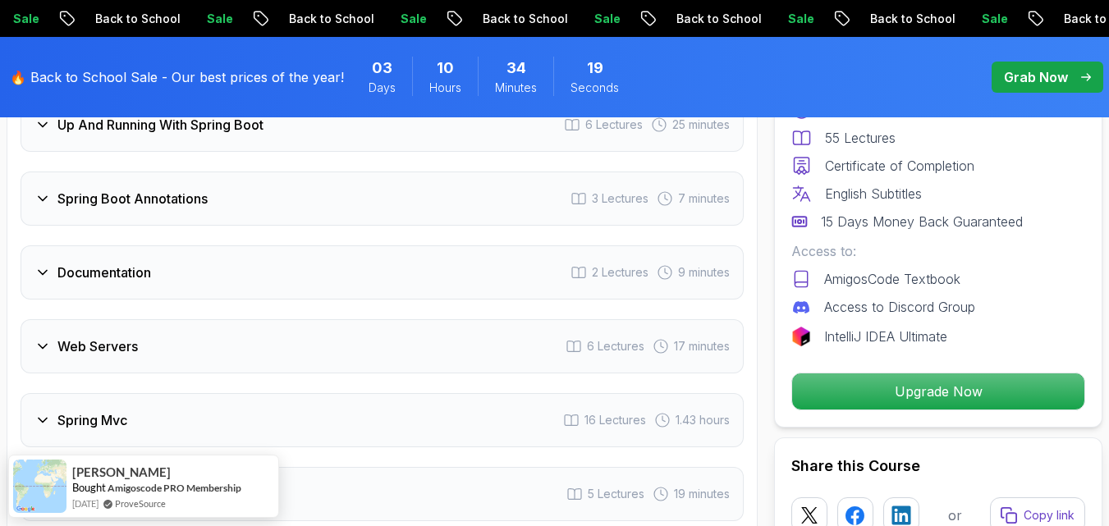
scroll to position [3005, 0]
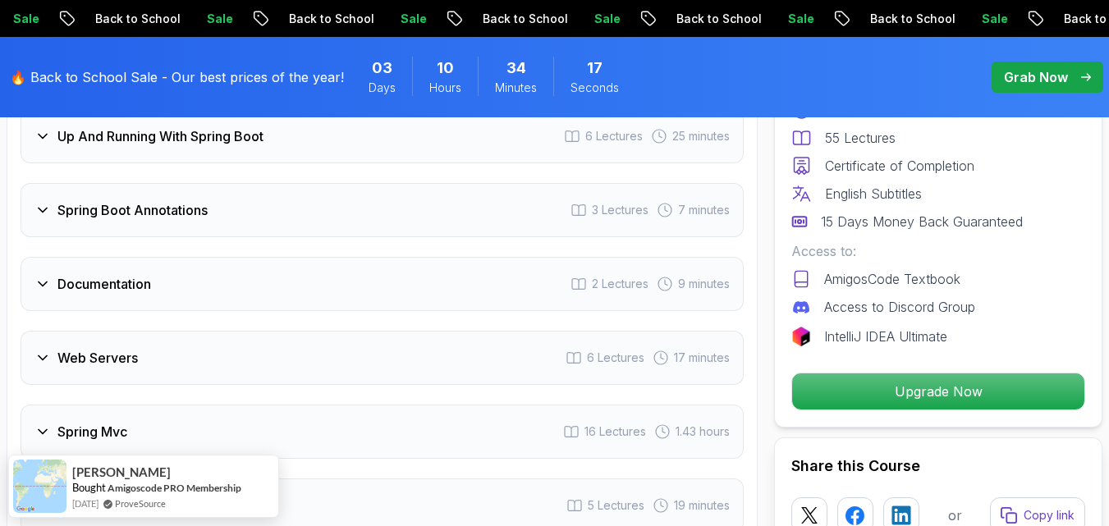
click at [103, 360] on h3 "Web Servers" at bounding box center [97, 358] width 80 height 20
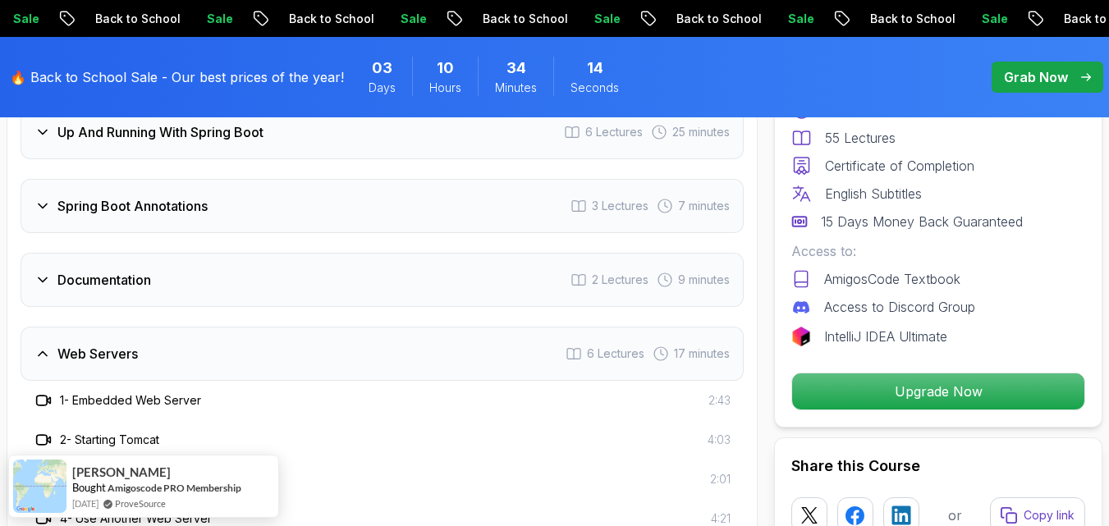
scroll to position [2890, 0]
click at [88, 269] on div "Documentation 2 Lectures 9 minutes" at bounding box center [382, 281] width 723 height 54
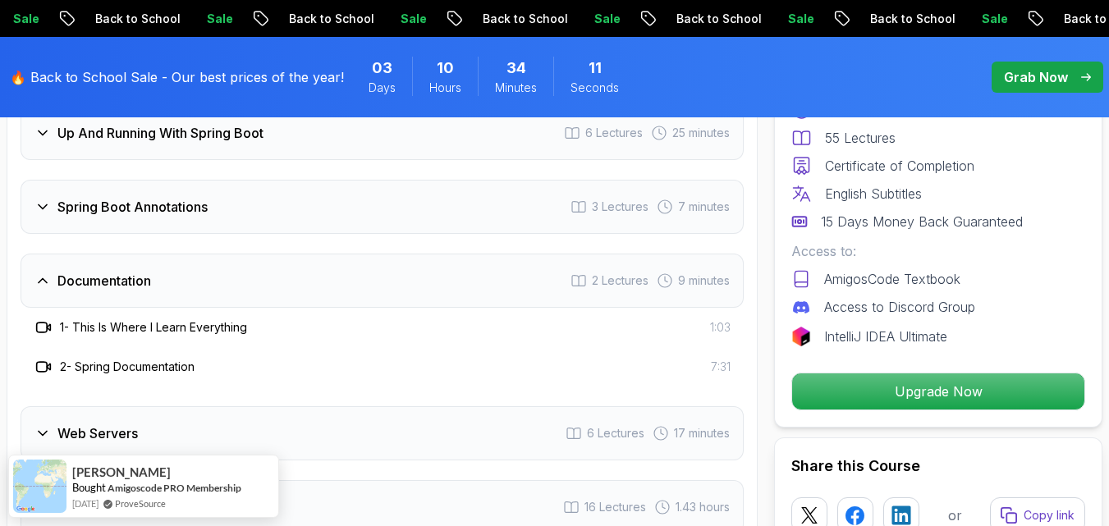
click at [107, 227] on div "Spring Boot Annotations 3 Lectures 7 minutes" at bounding box center [382, 207] width 723 height 54
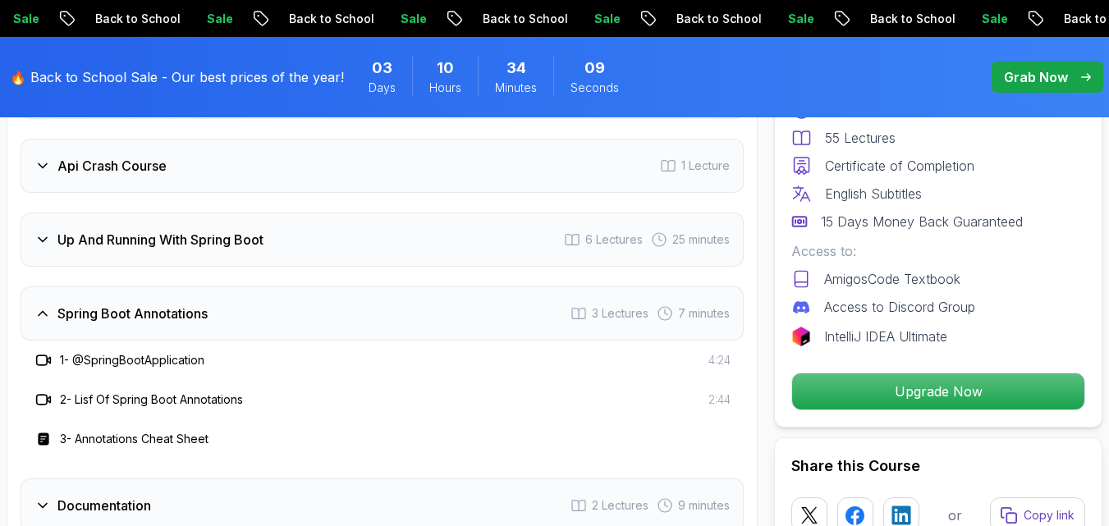
scroll to position [2775, 0]
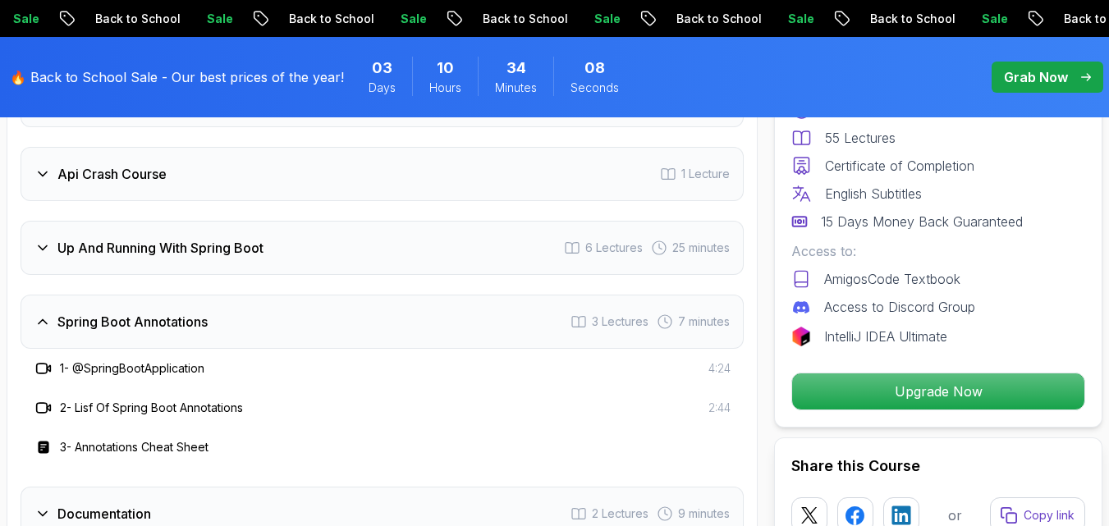
click at [127, 233] on div "Up And Running With Spring Boot 6 Lectures 25 minutes" at bounding box center [382, 248] width 723 height 54
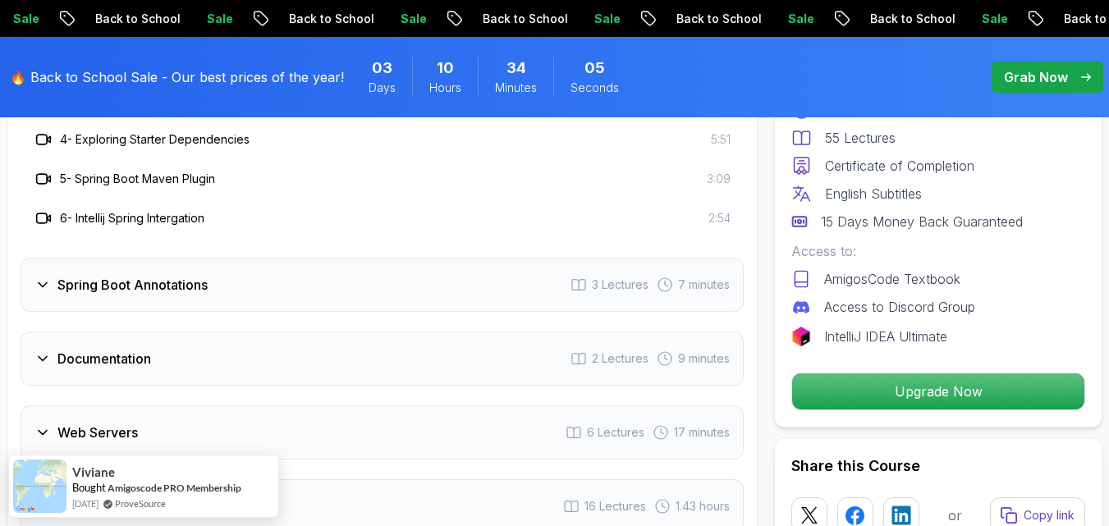
scroll to position [3356, 0]
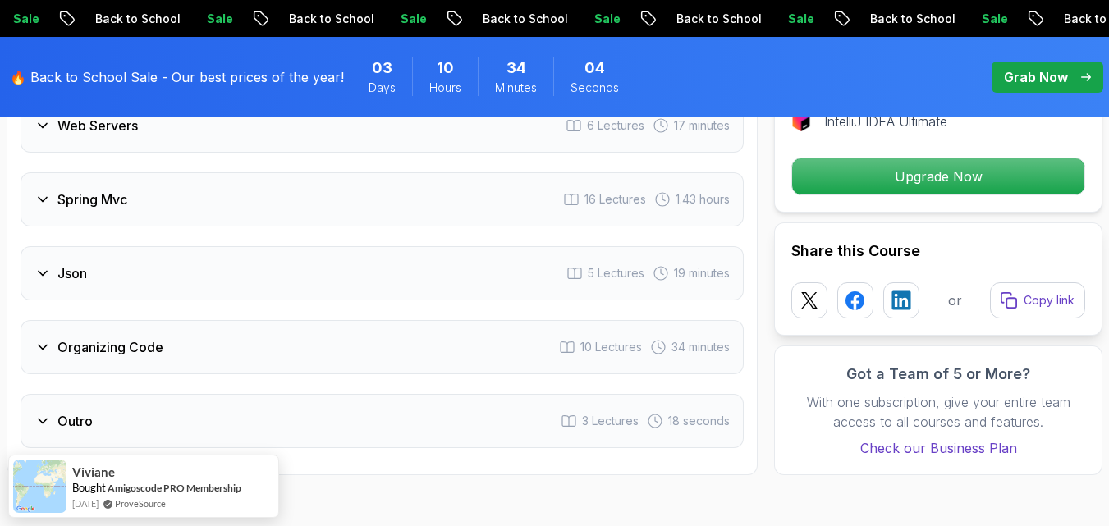
click at [127, 196] on h3 "Spring Mvc" at bounding box center [92, 200] width 70 height 20
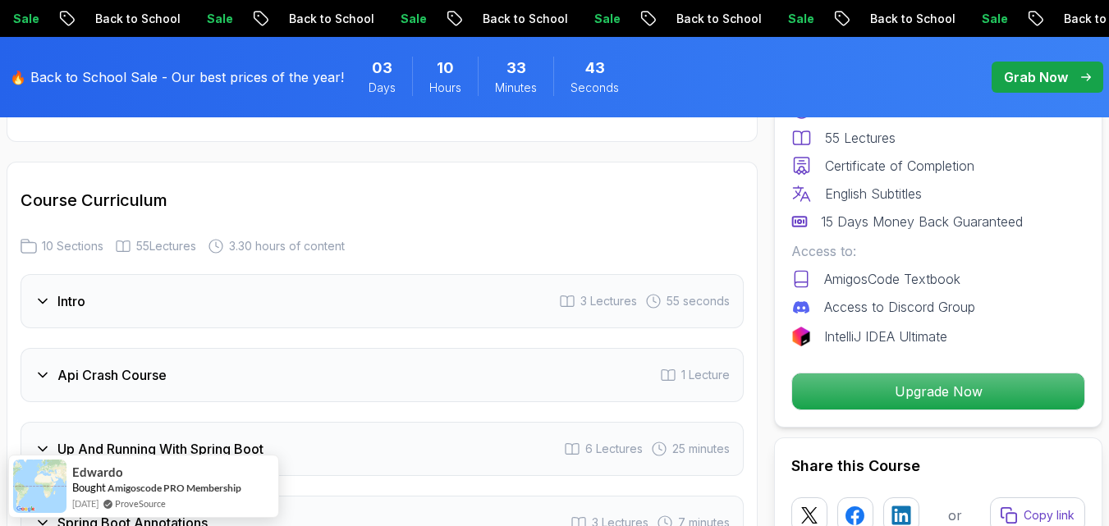
scroll to position [2693, 0]
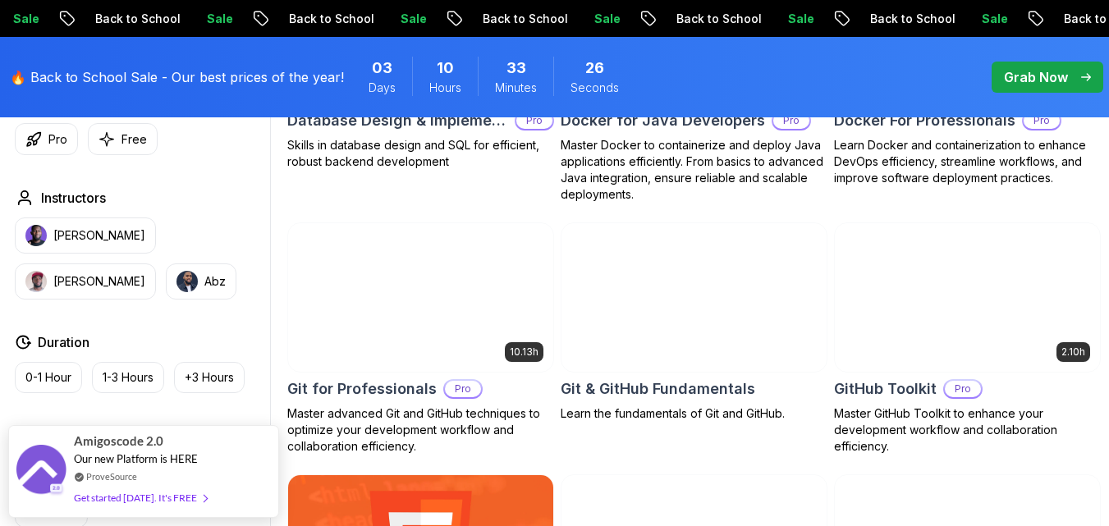
scroll to position [1675, 0]
